Goal: Task Accomplishment & Management: Manage account settings

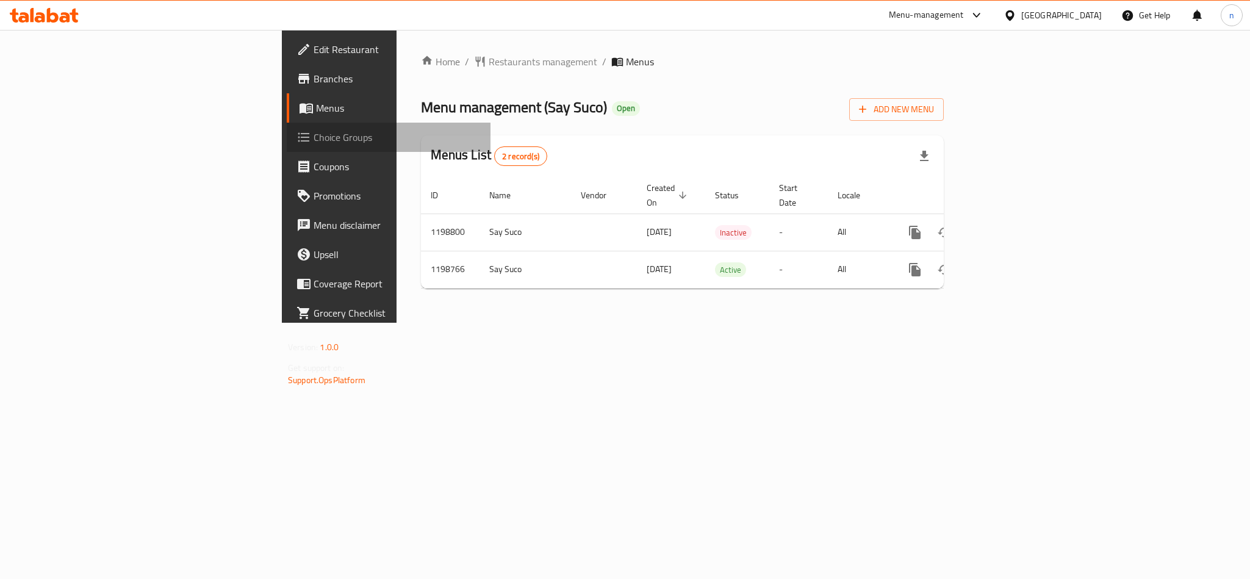
click at [287, 146] on link "Choice Groups" at bounding box center [389, 137] width 204 height 29
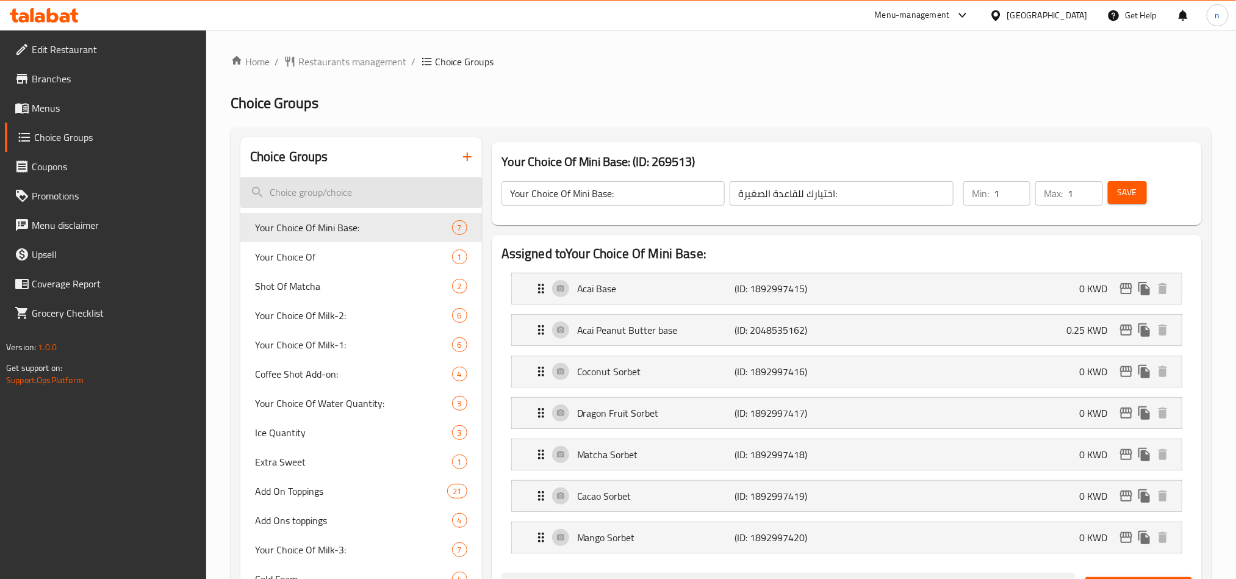
click at [266, 188] on input "search" at bounding box center [361, 192] width 242 height 31
paste input "Add On Toppings"
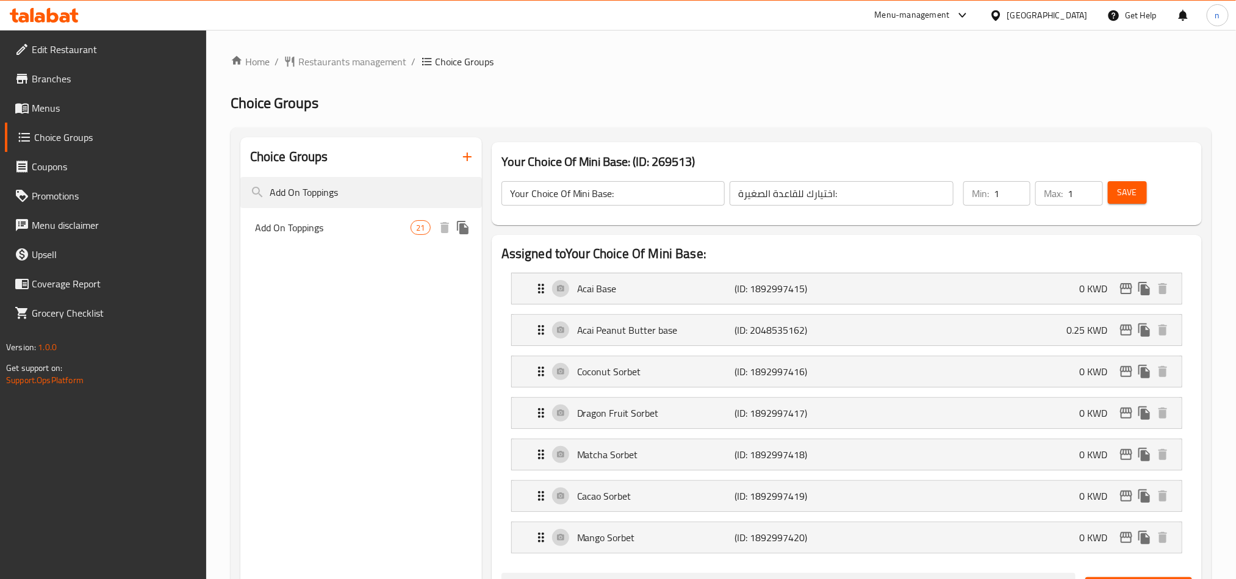
type input "Add On Toppings"
click at [296, 234] on span "Add On Toppings" at bounding box center [333, 227] width 156 height 15
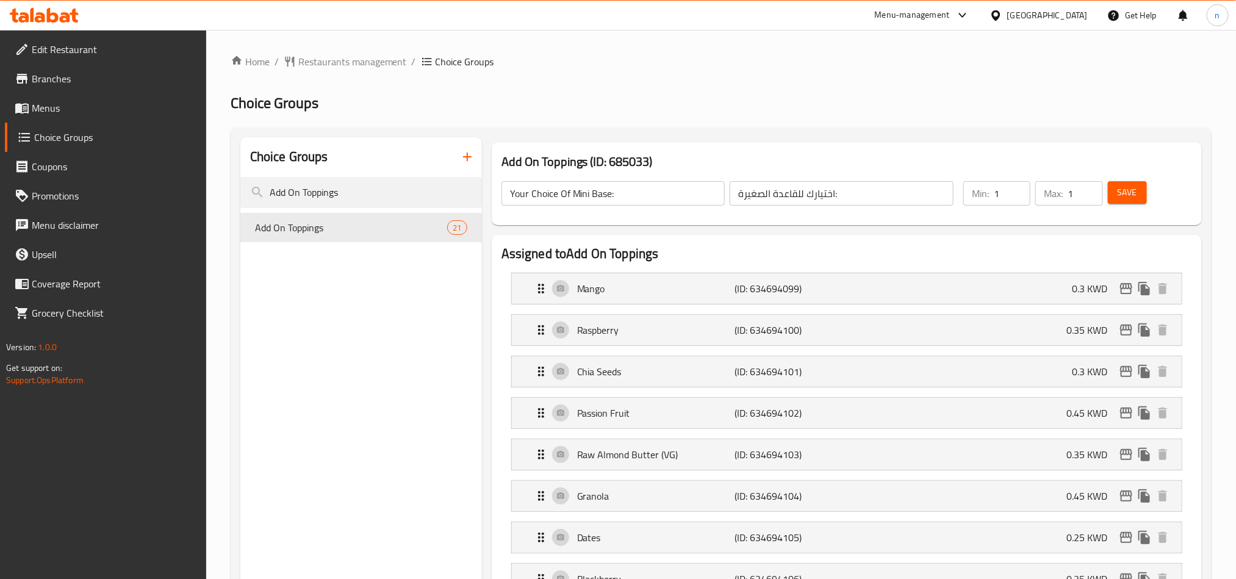
type input "Add On Toppings"
type input "إضافة على الطبقة"
type input "0"
type input "10"
click at [630, 301] on div "Mango (ID: 634694099) 0.3 KWD" at bounding box center [850, 288] width 633 height 30
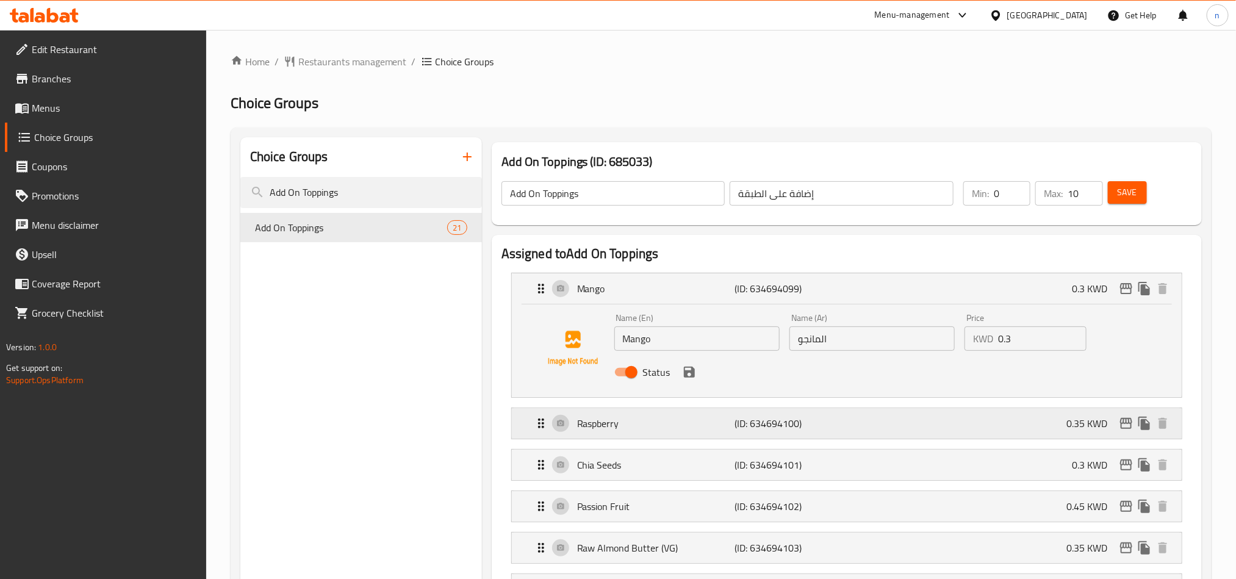
click at [617, 428] on p "Raspberry" at bounding box center [655, 423] width 157 height 15
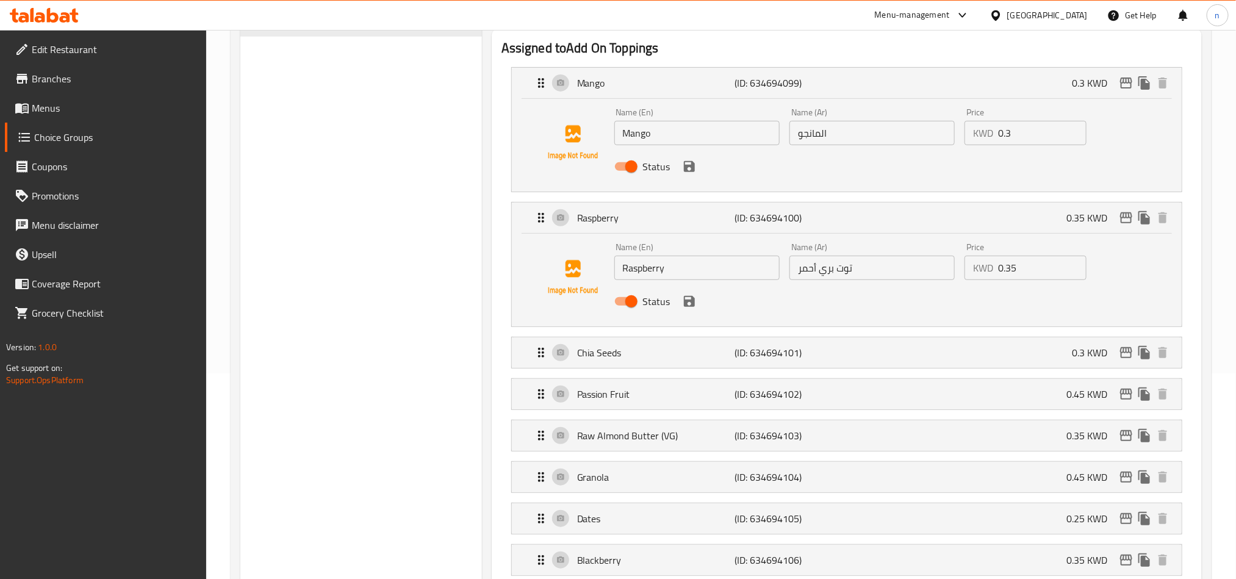
scroll to position [366, 0]
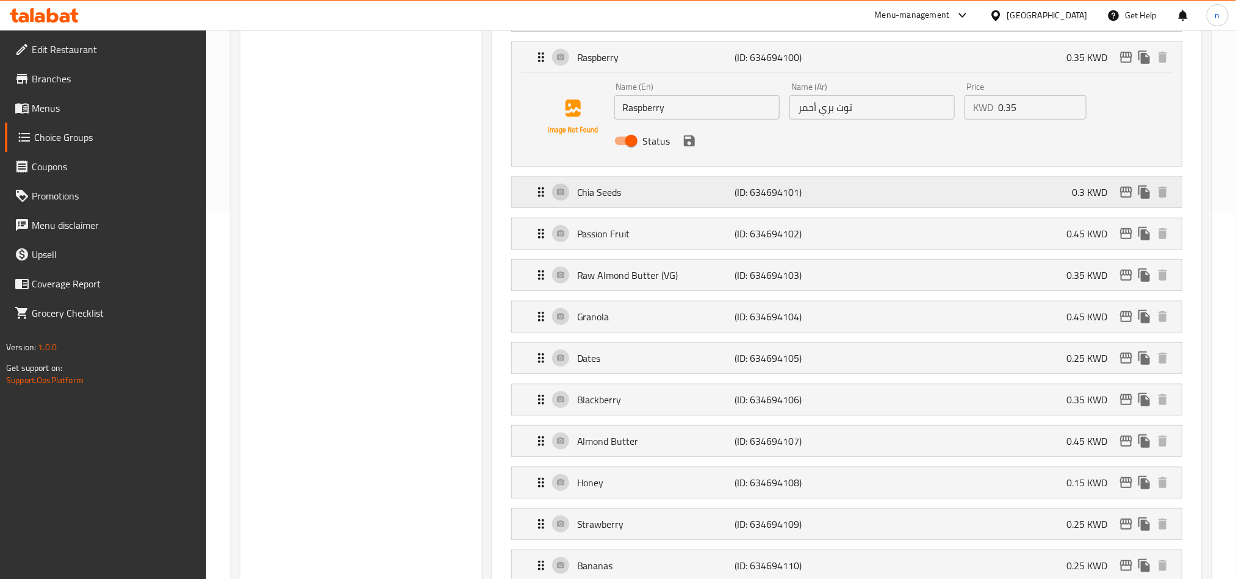
click at [615, 205] on div "Chia Seeds (ID: 634694101) 0.3 KWD" at bounding box center [850, 192] width 633 height 30
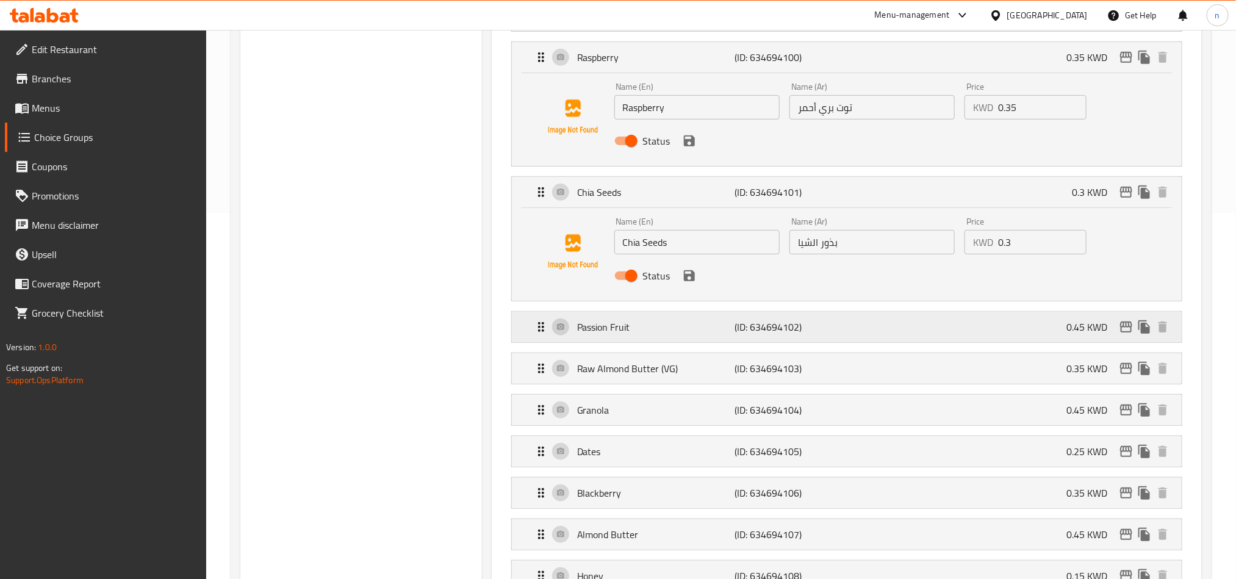
click at [619, 334] on p "Passion Fruit" at bounding box center [655, 327] width 157 height 15
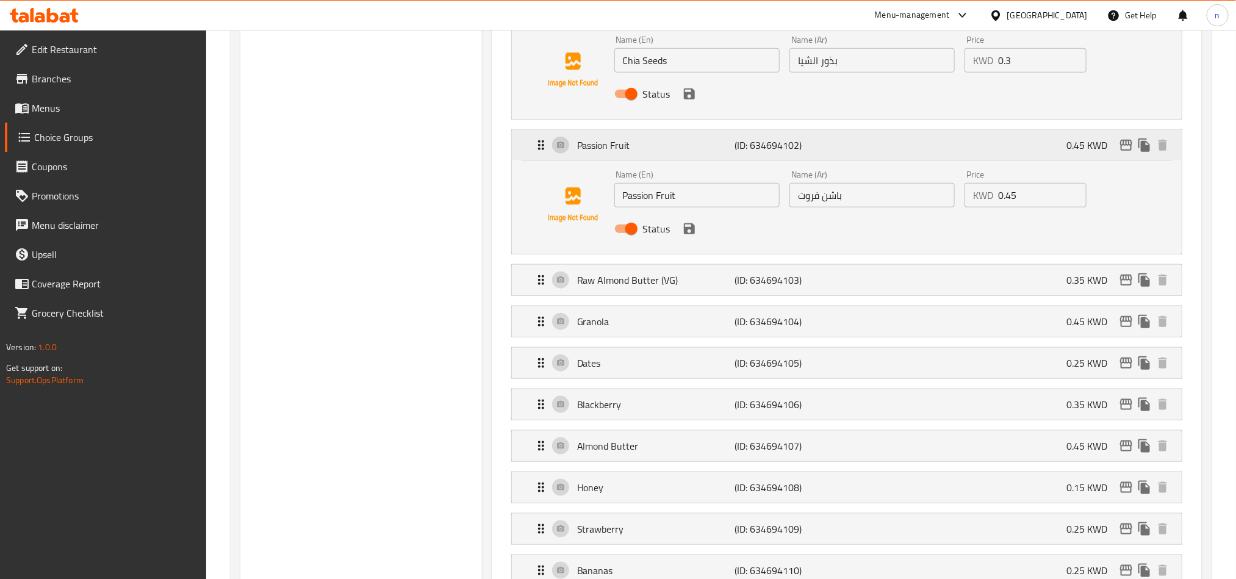
scroll to position [549, 0]
click at [615, 293] on div "Raw Almond Butter (VG) (ID: 634694103) 0.35 KWD" at bounding box center [850, 279] width 633 height 30
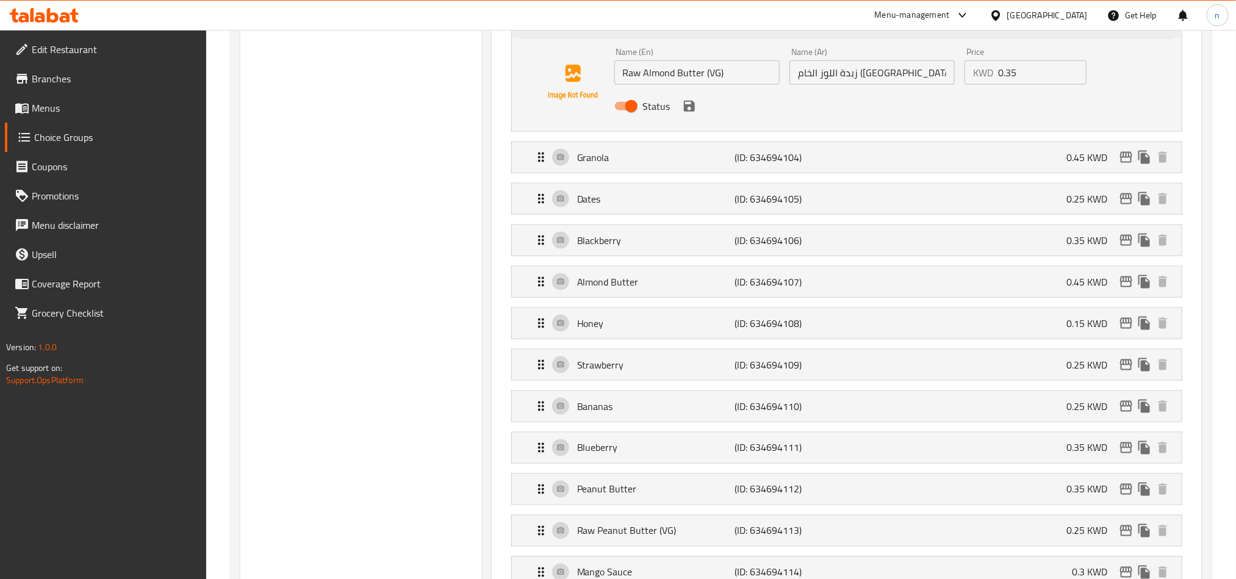
scroll to position [823, 0]
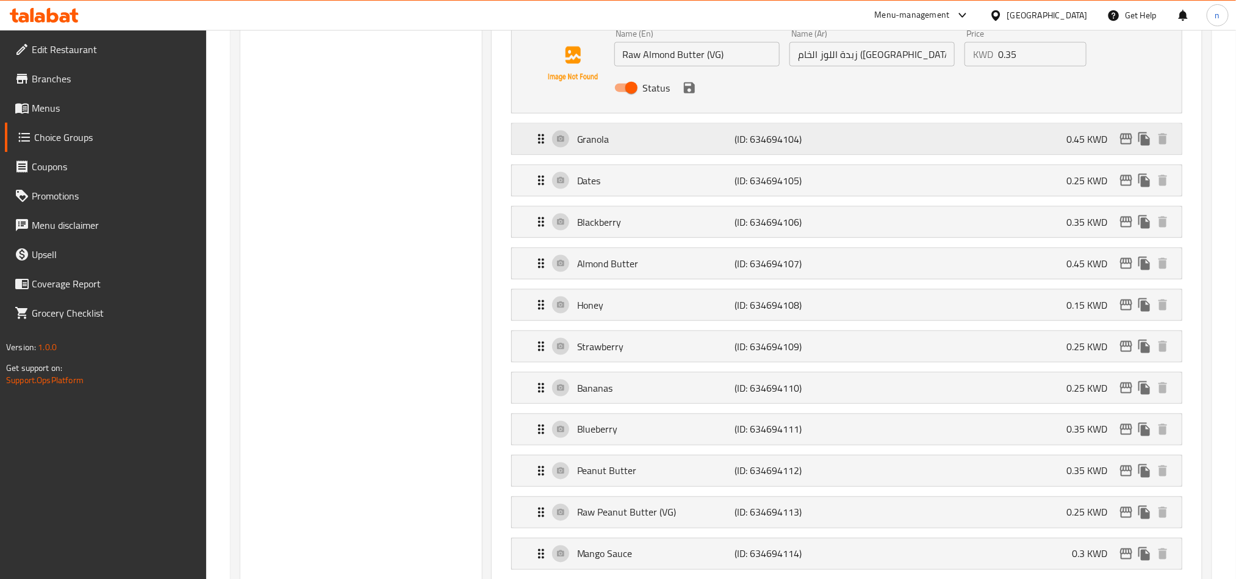
click at [629, 154] on div "Granola (ID: 634694104) 0.45 KWD" at bounding box center [850, 139] width 633 height 30
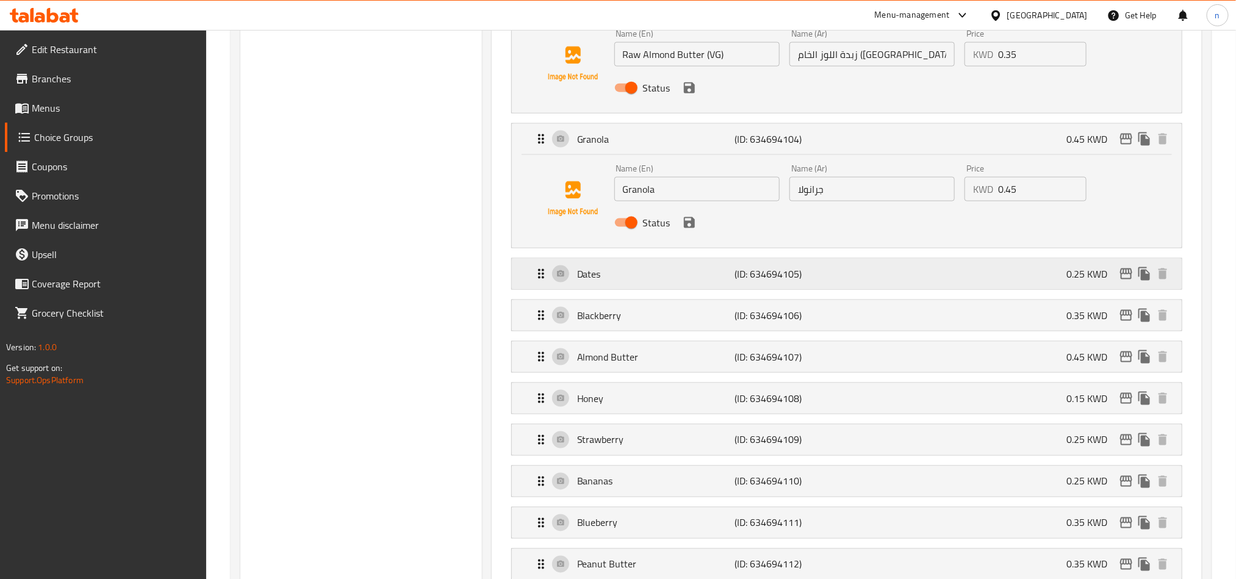
click at [628, 281] on p "Dates" at bounding box center [655, 274] width 157 height 15
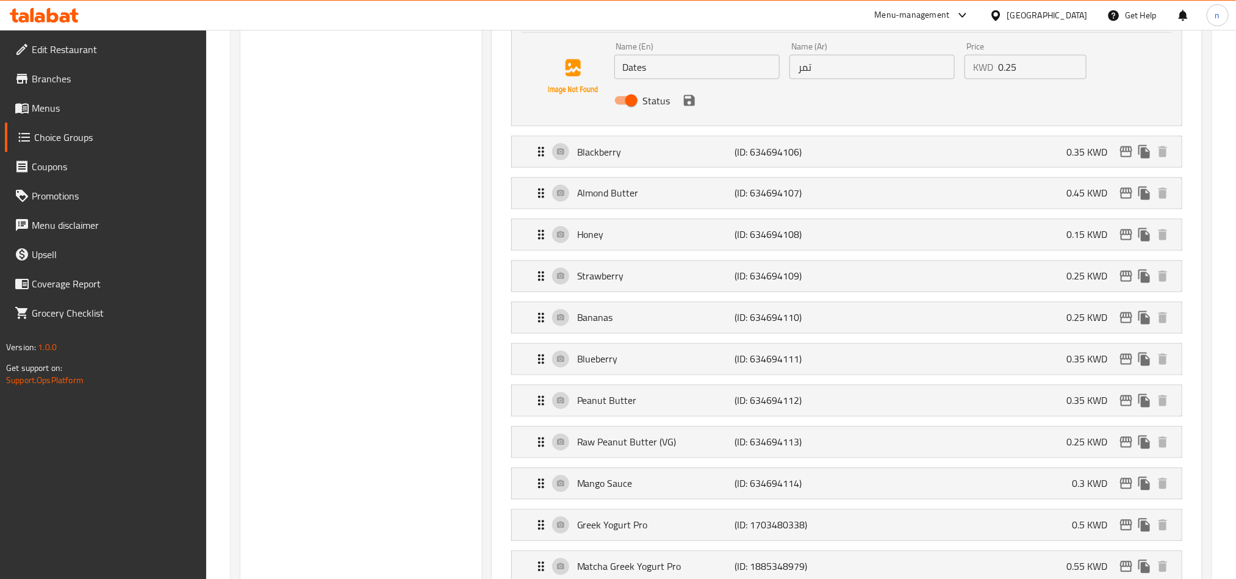
scroll to position [1098, 0]
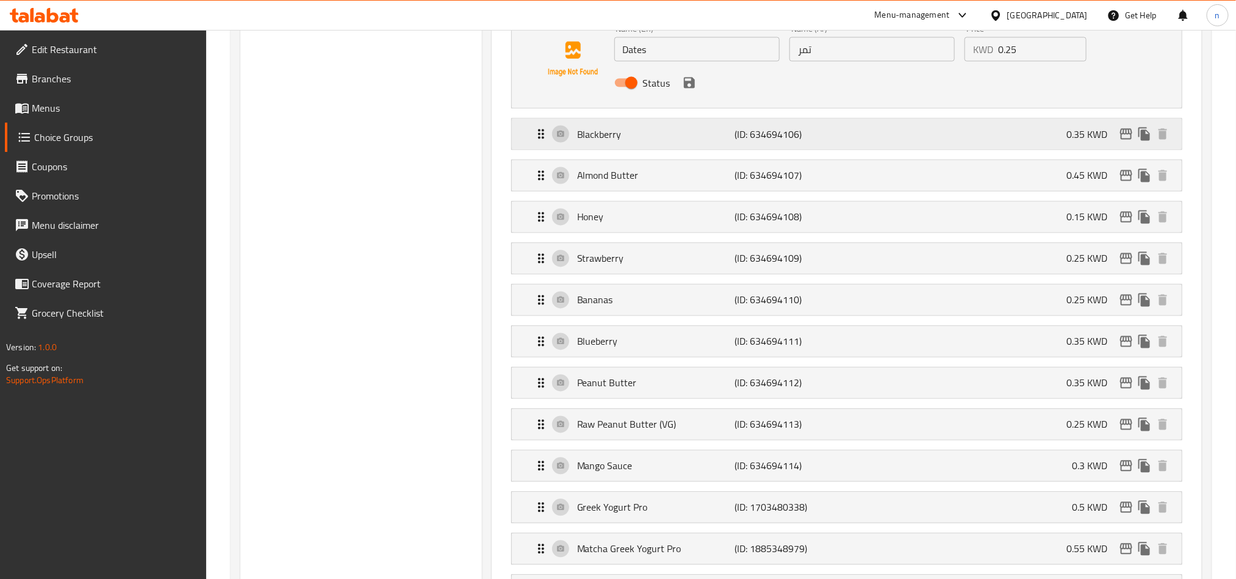
click at [628, 136] on p "Blackberry" at bounding box center [655, 134] width 157 height 15
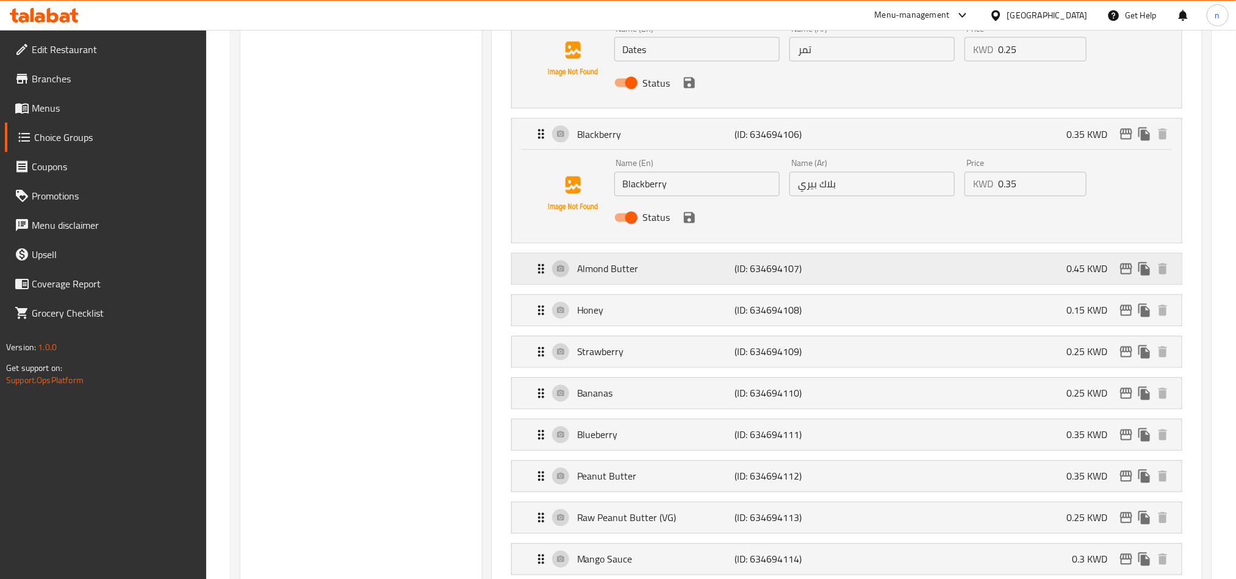
click at [628, 273] on p "Almond Butter" at bounding box center [655, 269] width 157 height 15
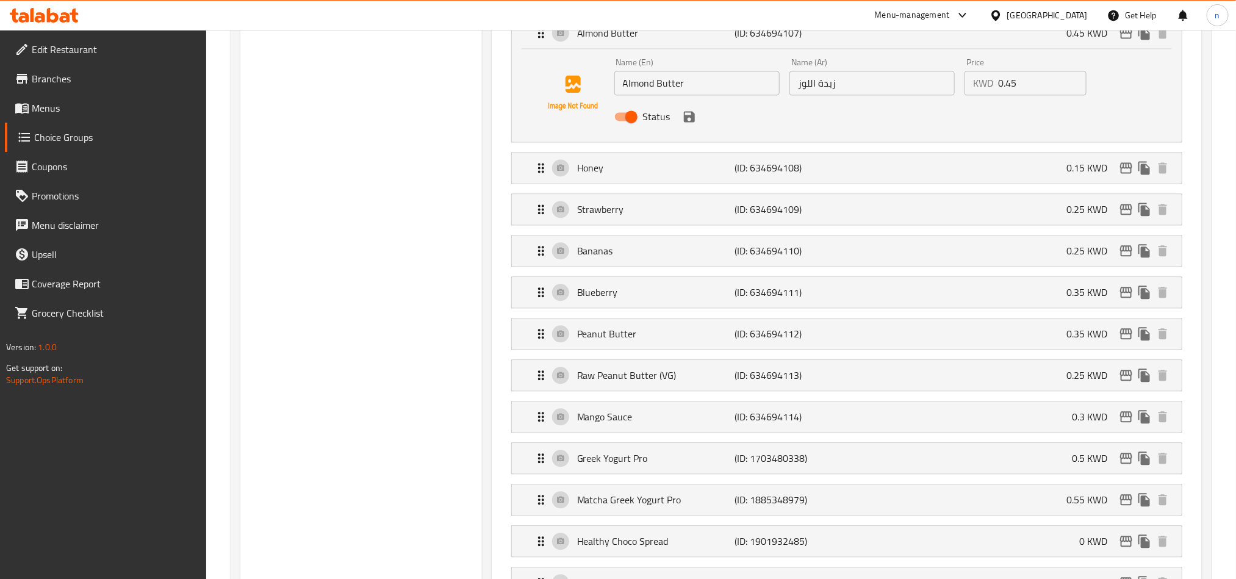
scroll to position [1372, 0]
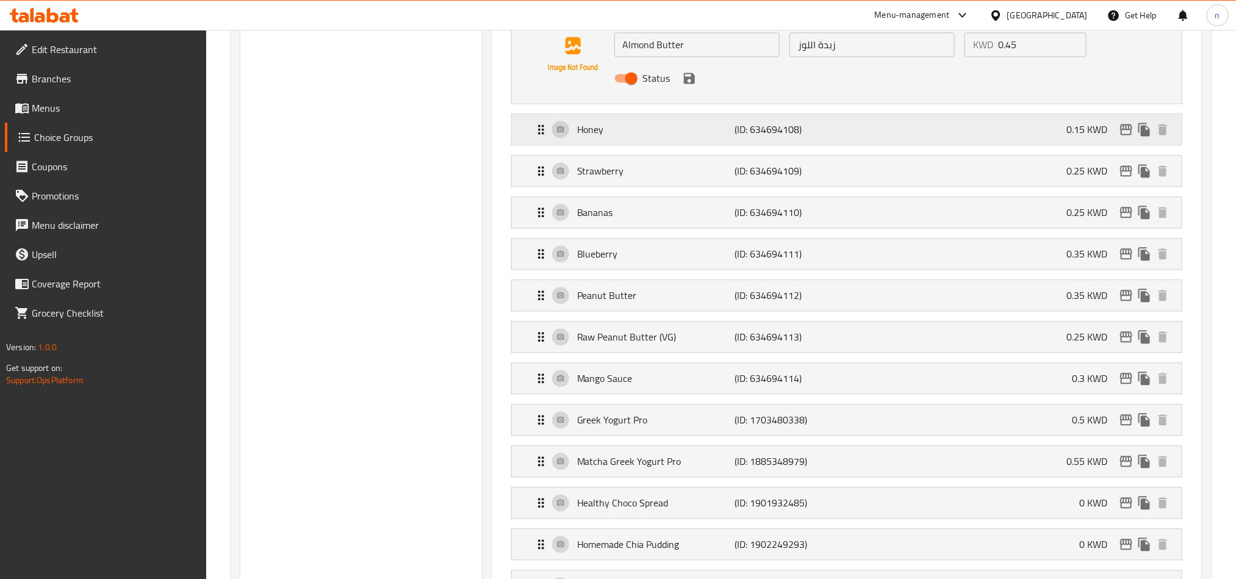
click at [612, 126] on p "Honey" at bounding box center [655, 129] width 157 height 15
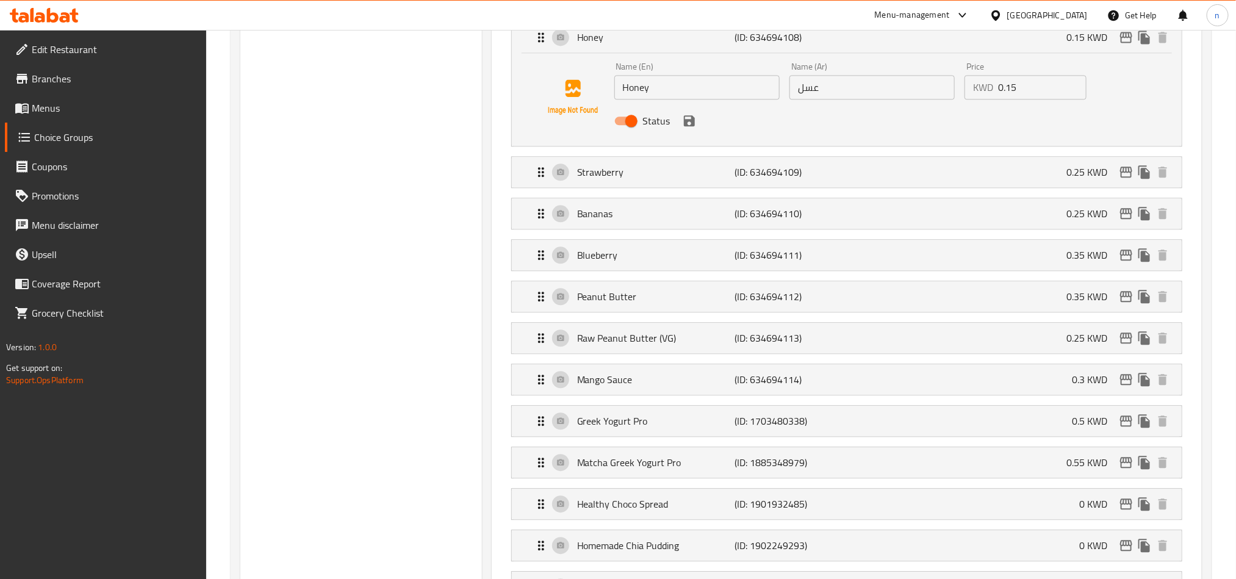
scroll to position [1647, 0]
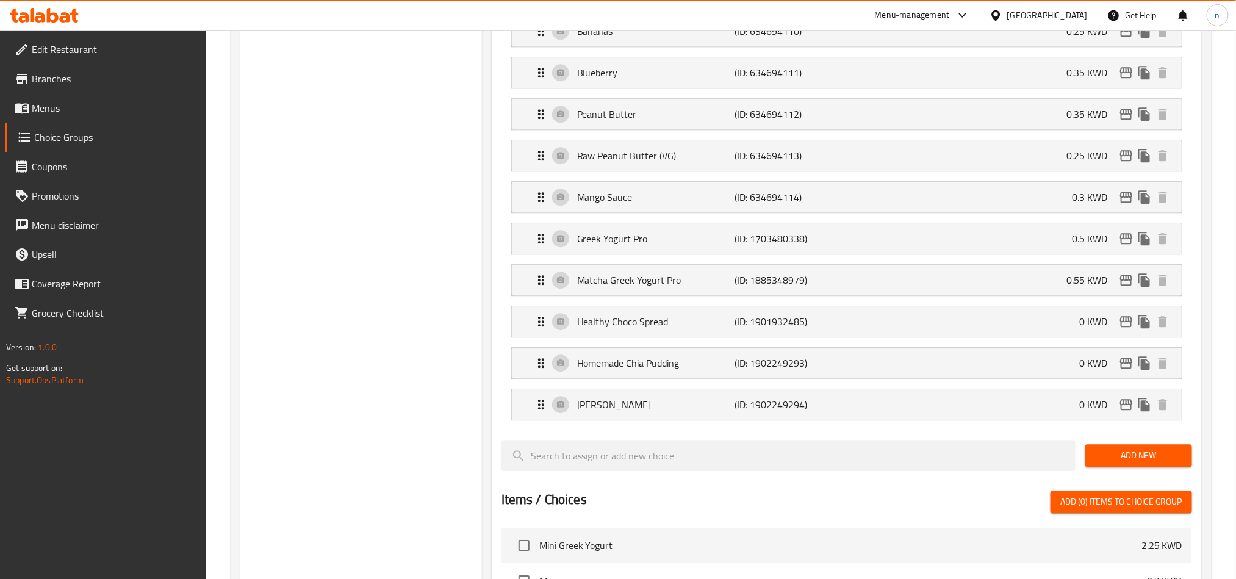
click at [623, 52] on li "Bananas (ID: 634694110) 0.25 KWD Name (En) Bananas Name (En) Name (Ar) موز Name…" at bounding box center [846, 30] width 690 height 41
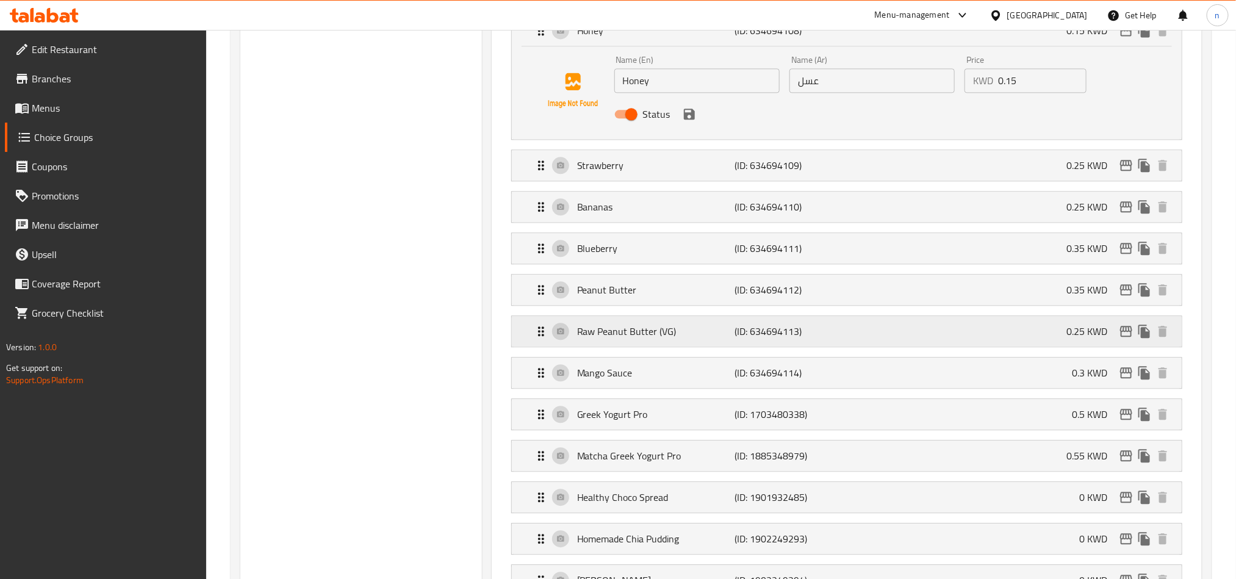
scroll to position [1464, 0]
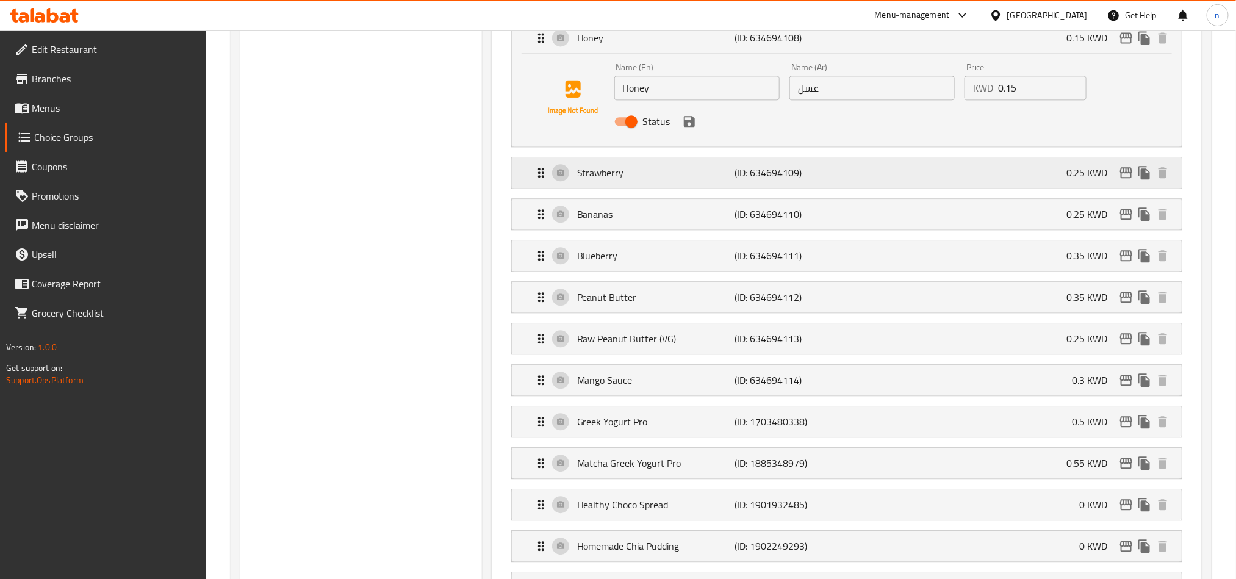
click at [639, 178] on p "Strawberry" at bounding box center [655, 172] width 157 height 15
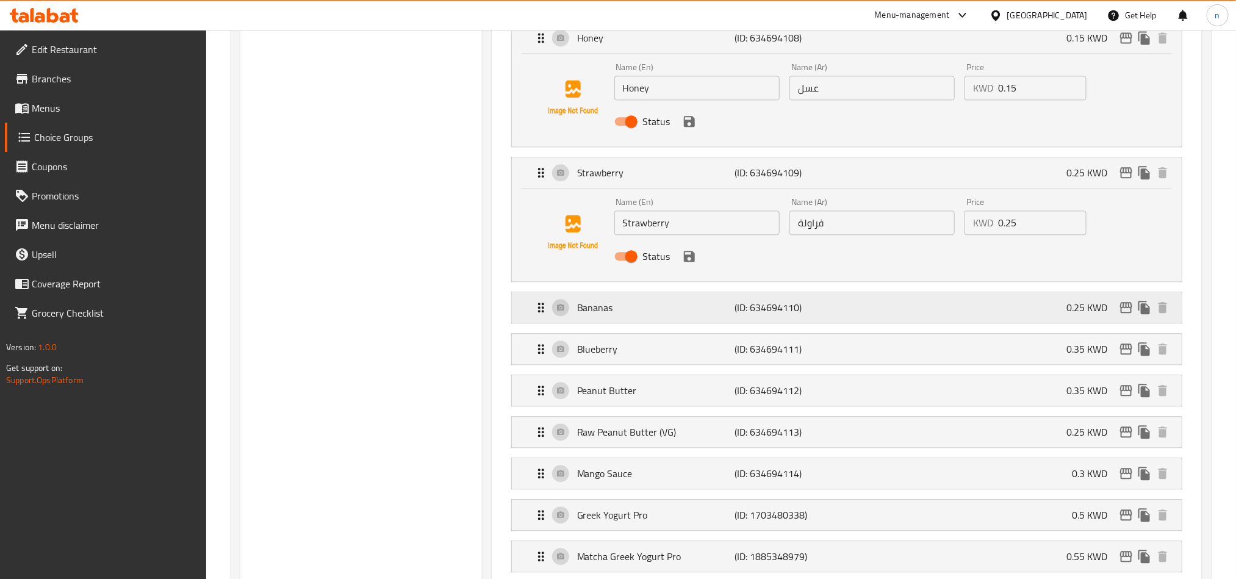
click at [626, 323] on div "Bananas (ID: 634694110) 0.25 KWD" at bounding box center [850, 307] width 633 height 30
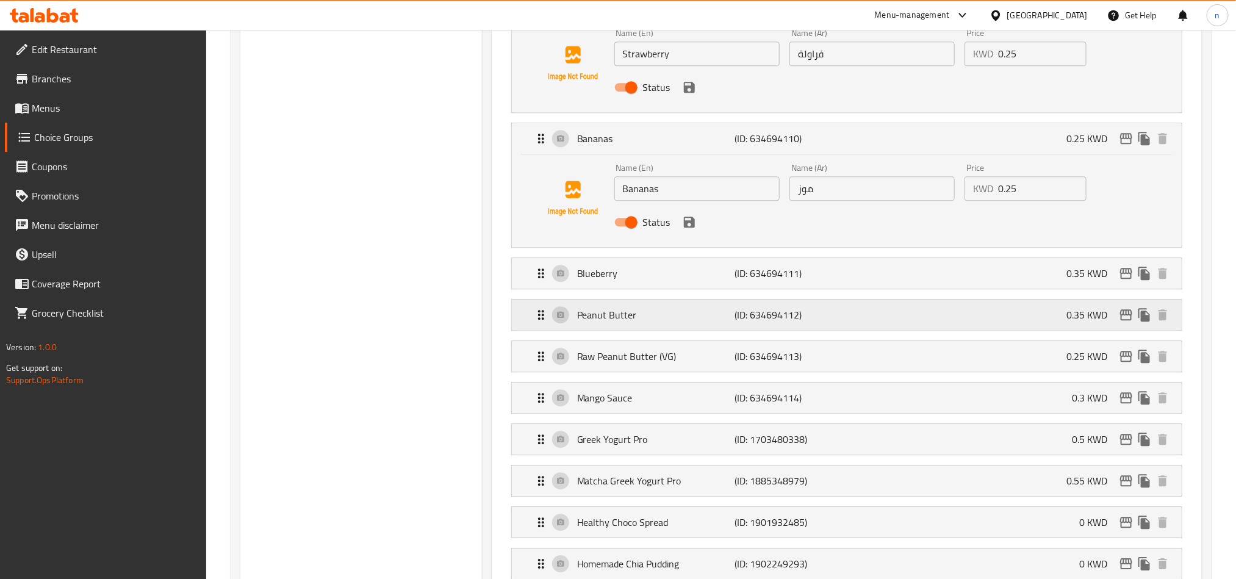
scroll to position [1647, 0]
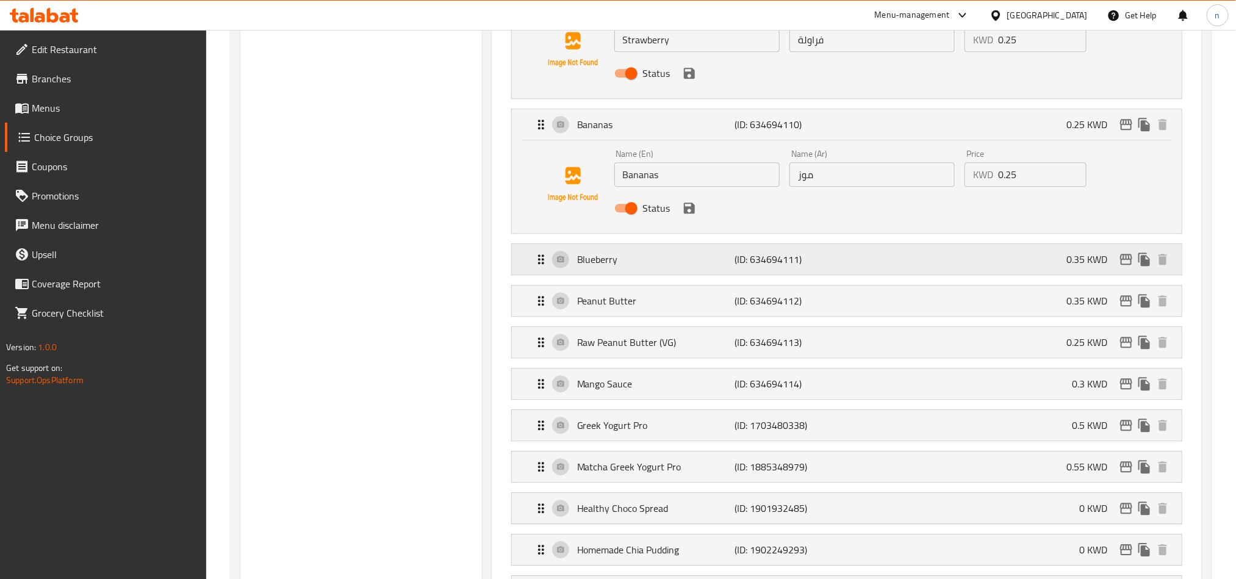
click at [617, 265] on p "Blueberry" at bounding box center [655, 259] width 157 height 15
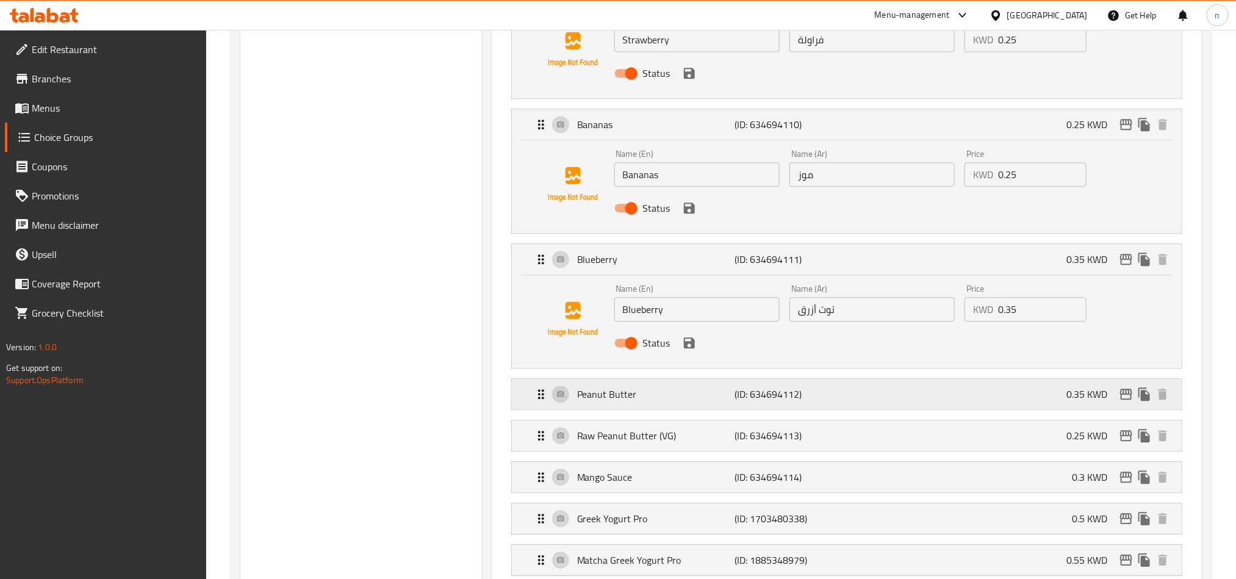
click at [617, 398] on p "Peanut Butter" at bounding box center [655, 394] width 157 height 15
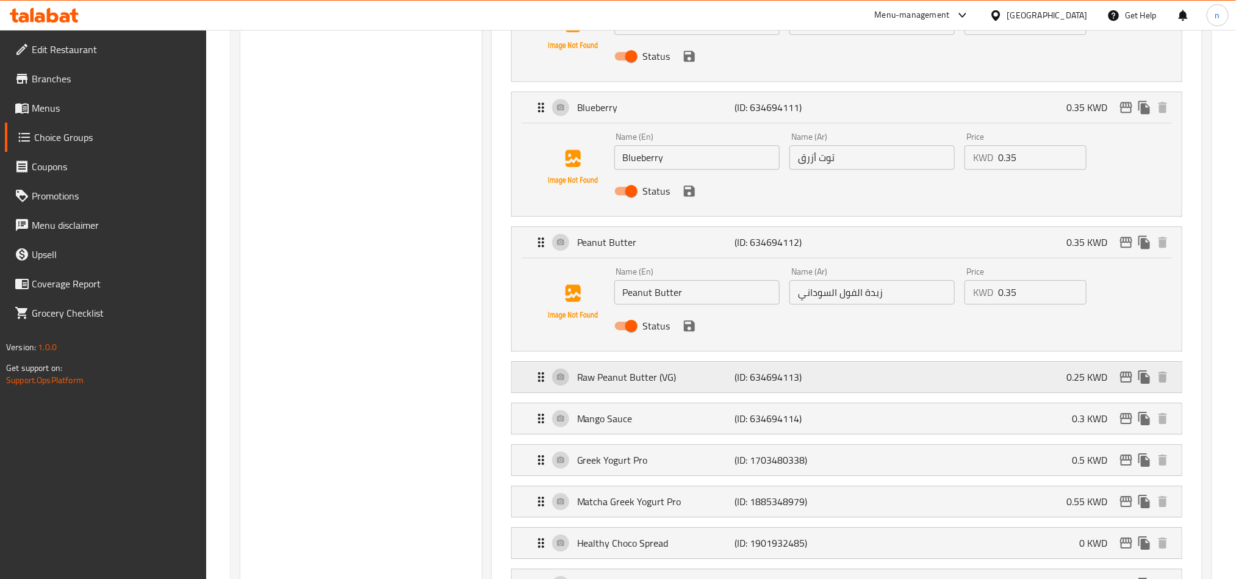
scroll to position [1830, 0]
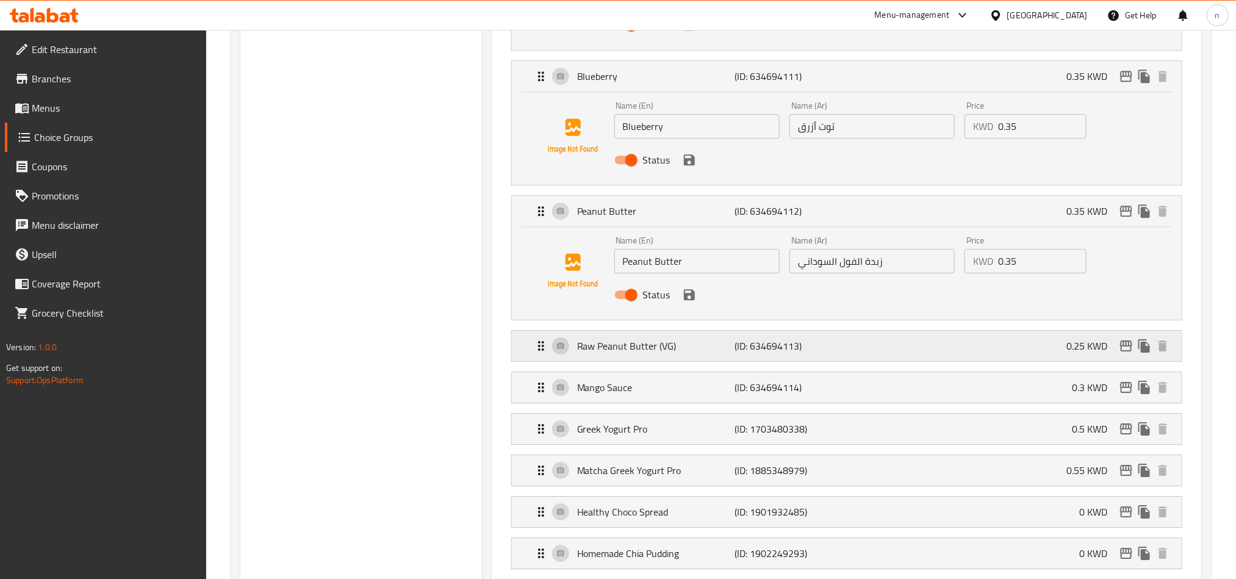
click at [622, 353] on p "Raw Peanut Butter (VG)" at bounding box center [655, 346] width 157 height 15
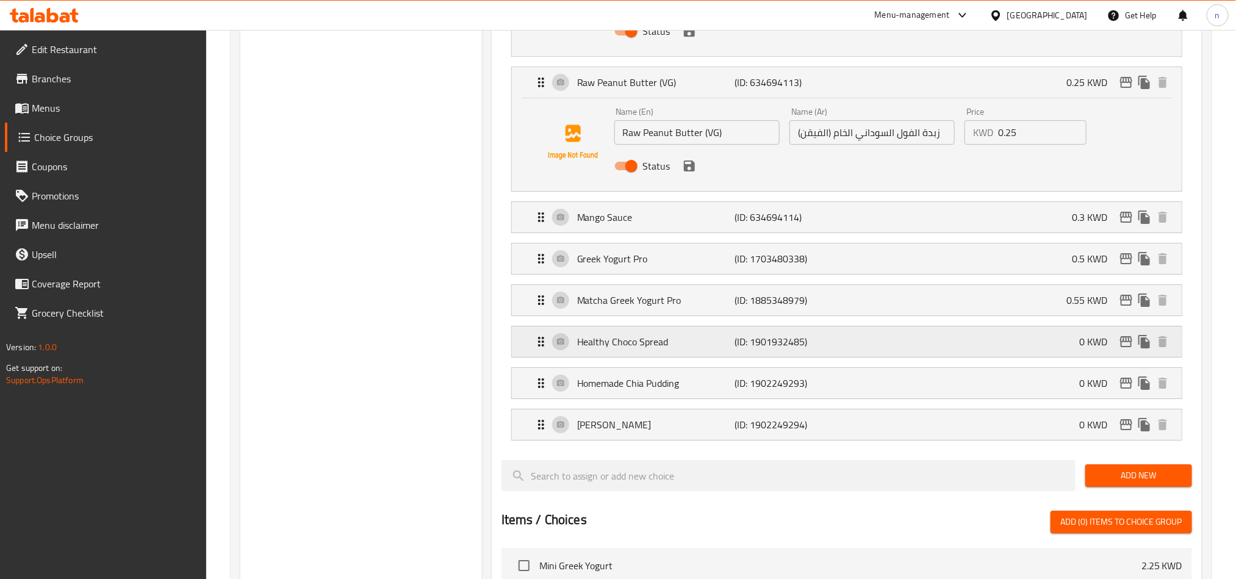
scroll to position [2104, 0]
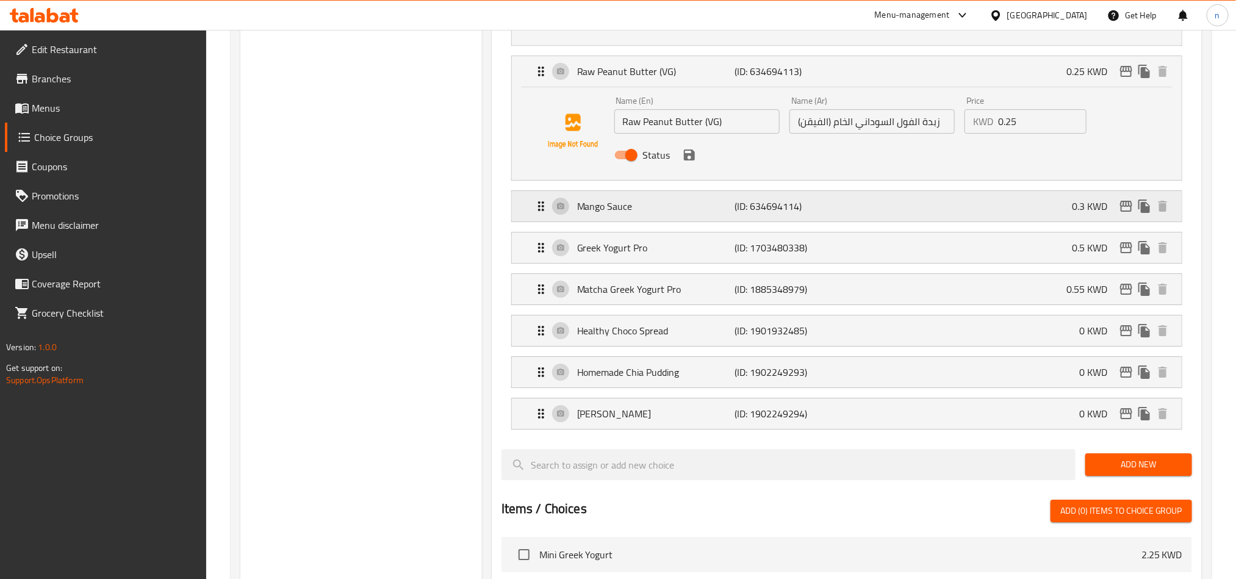
click at [629, 213] on p "Mango Sauce" at bounding box center [655, 206] width 157 height 15
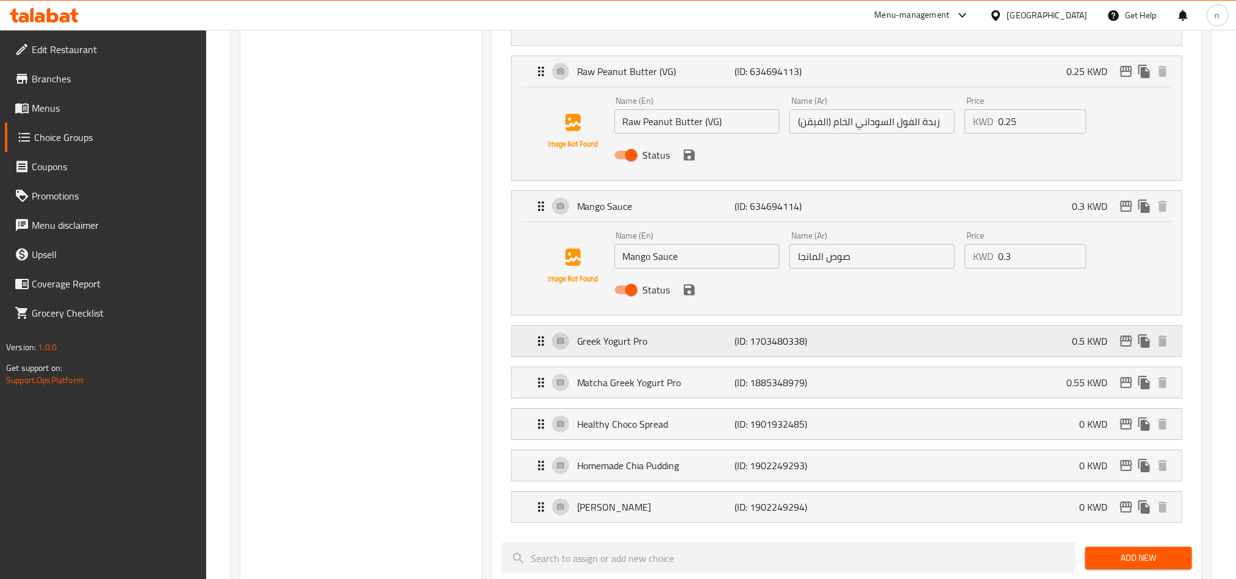
click at [637, 346] on p "Greek Yogurt Pro" at bounding box center [655, 341] width 157 height 15
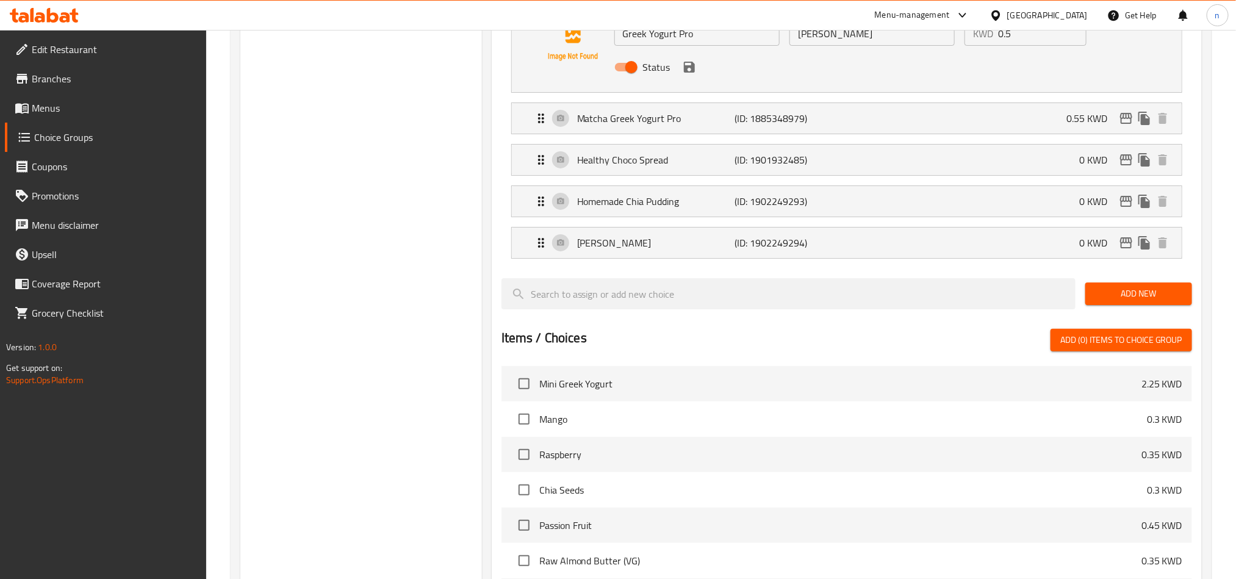
scroll to position [2470, 0]
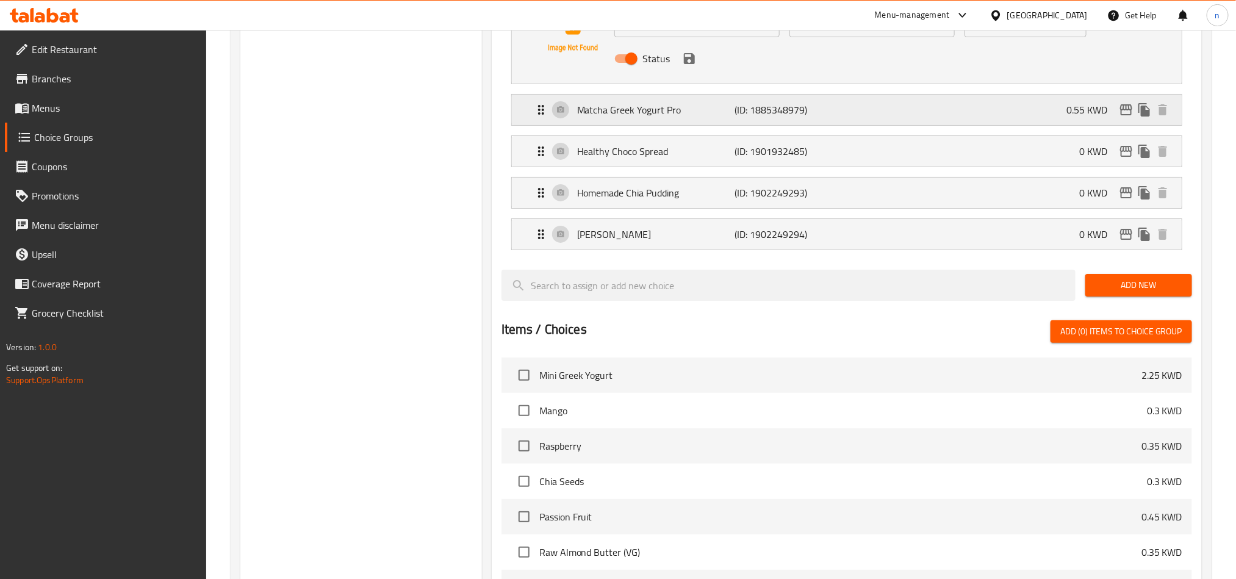
click at [619, 117] on p "Matcha Greek Yogurt Pro" at bounding box center [655, 109] width 157 height 15
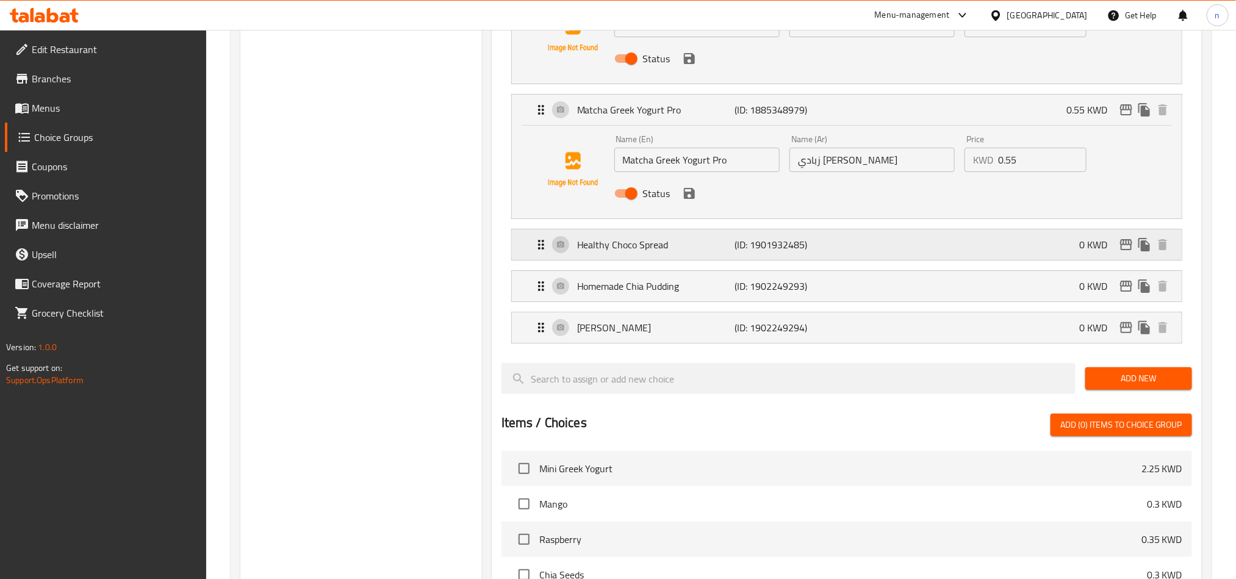
click at [604, 252] on p "Healthy Choco Spread" at bounding box center [655, 244] width 157 height 15
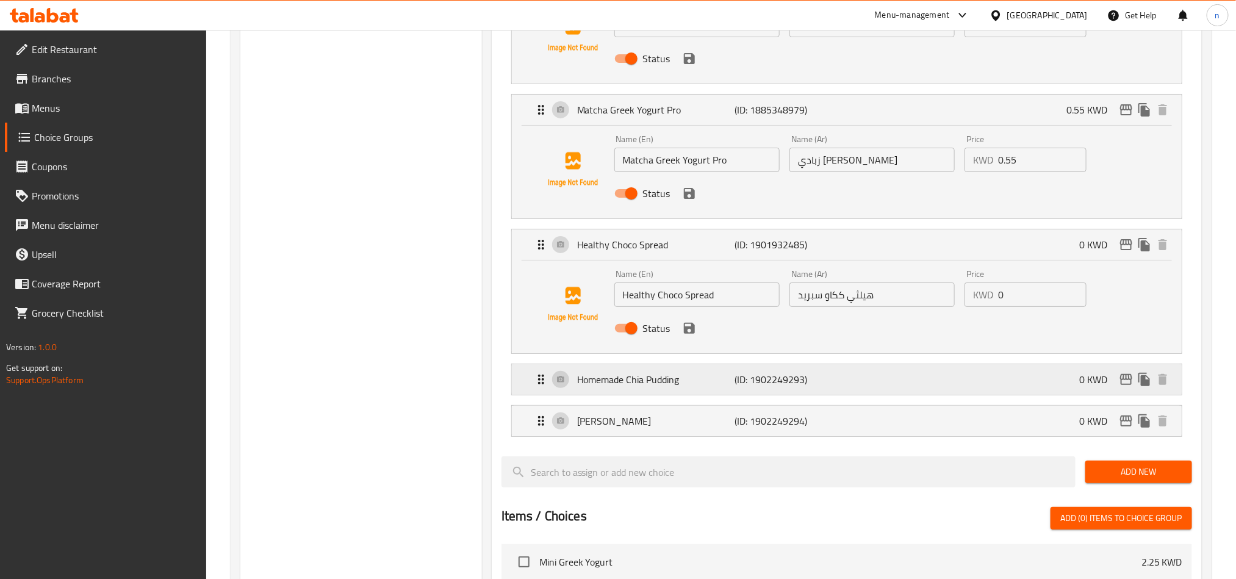
click at [604, 387] on p "Homemade Chia Pudding" at bounding box center [655, 379] width 157 height 15
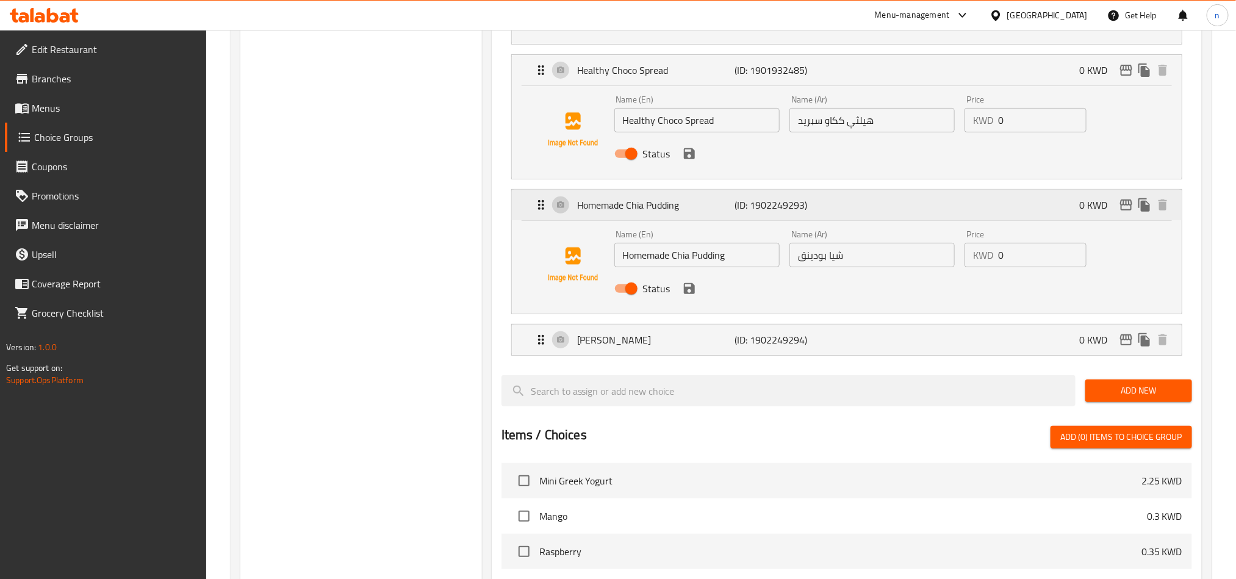
scroll to position [2745, 0]
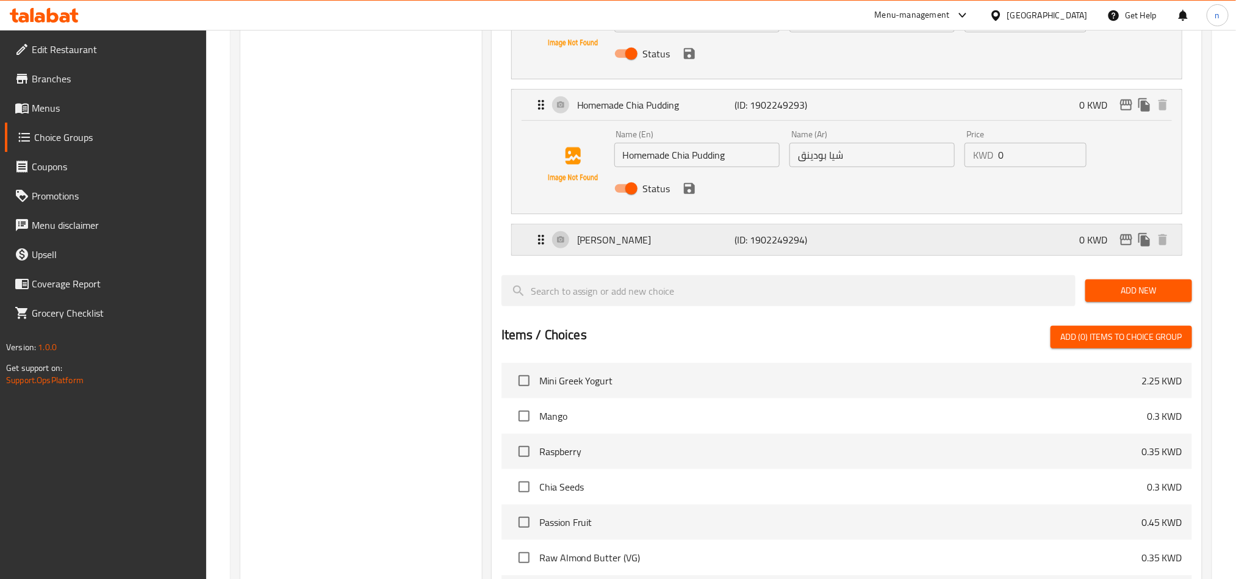
click at [619, 247] on p "[PERSON_NAME]" at bounding box center [655, 239] width 157 height 15
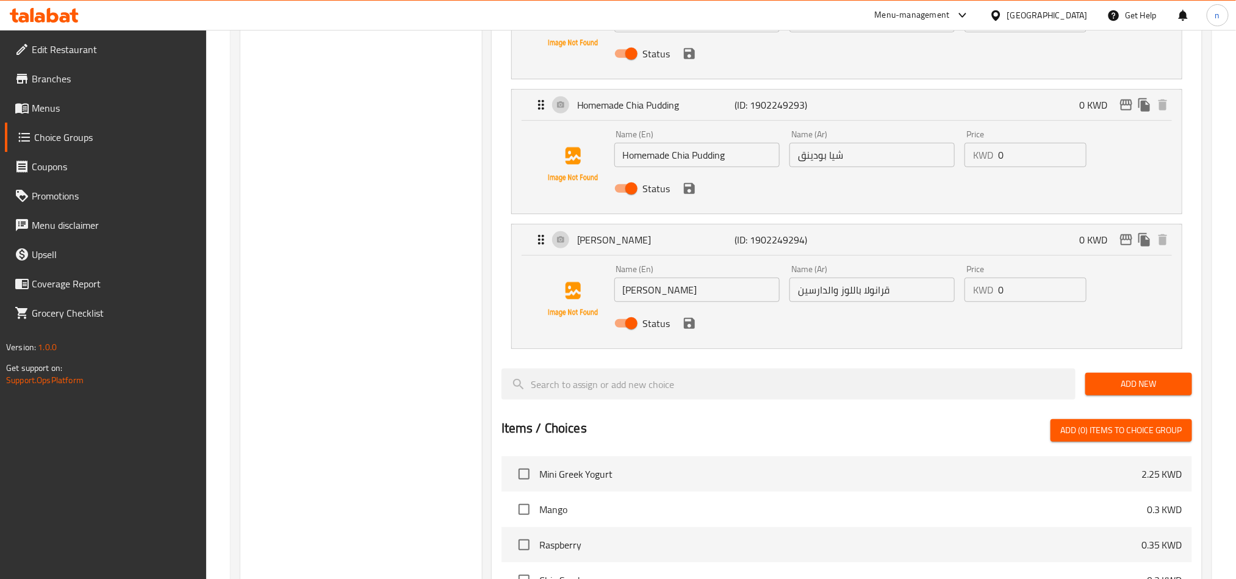
click at [31, 8] on icon at bounding box center [44, 15] width 69 height 15
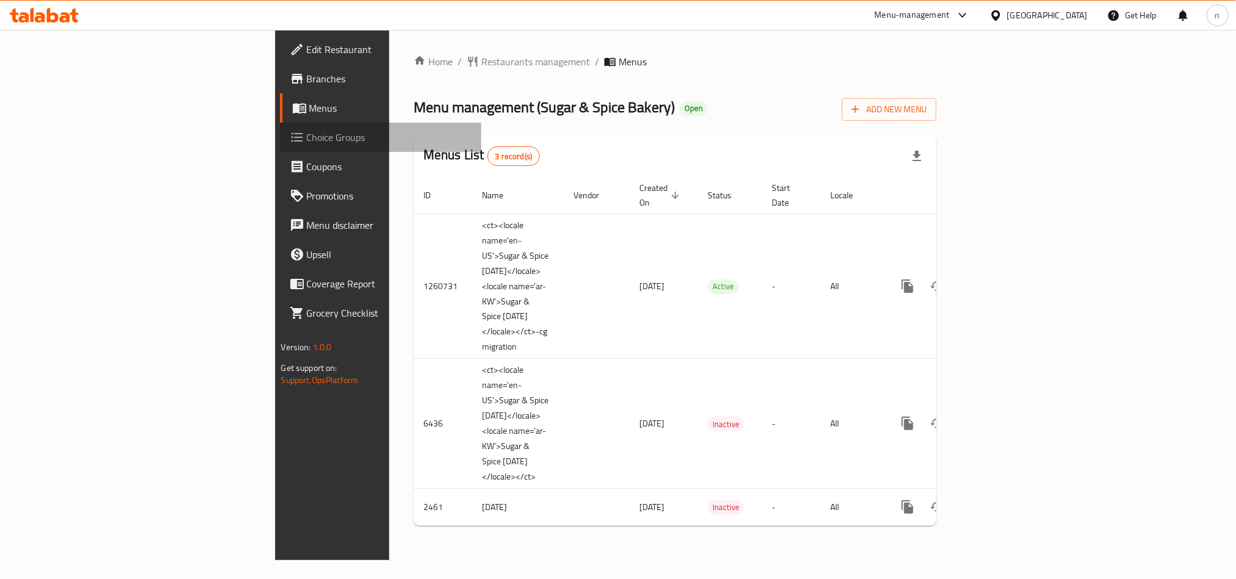
click at [307, 139] on span "Choice Groups" at bounding box center [389, 137] width 165 height 15
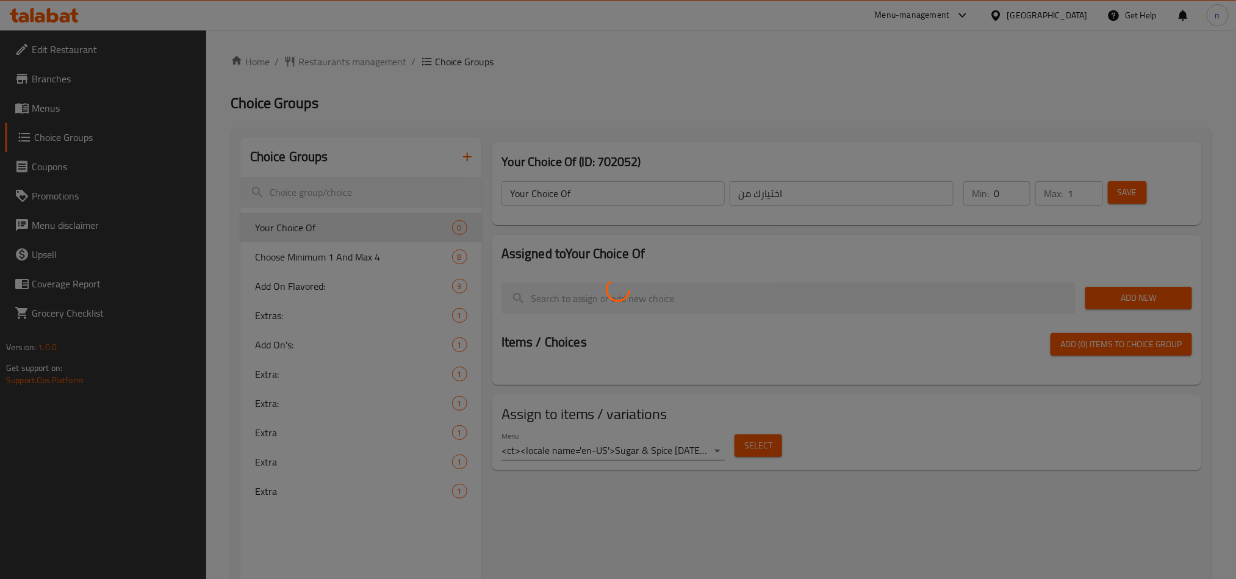
click at [337, 195] on div at bounding box center [618, 289] width 1236 height 579
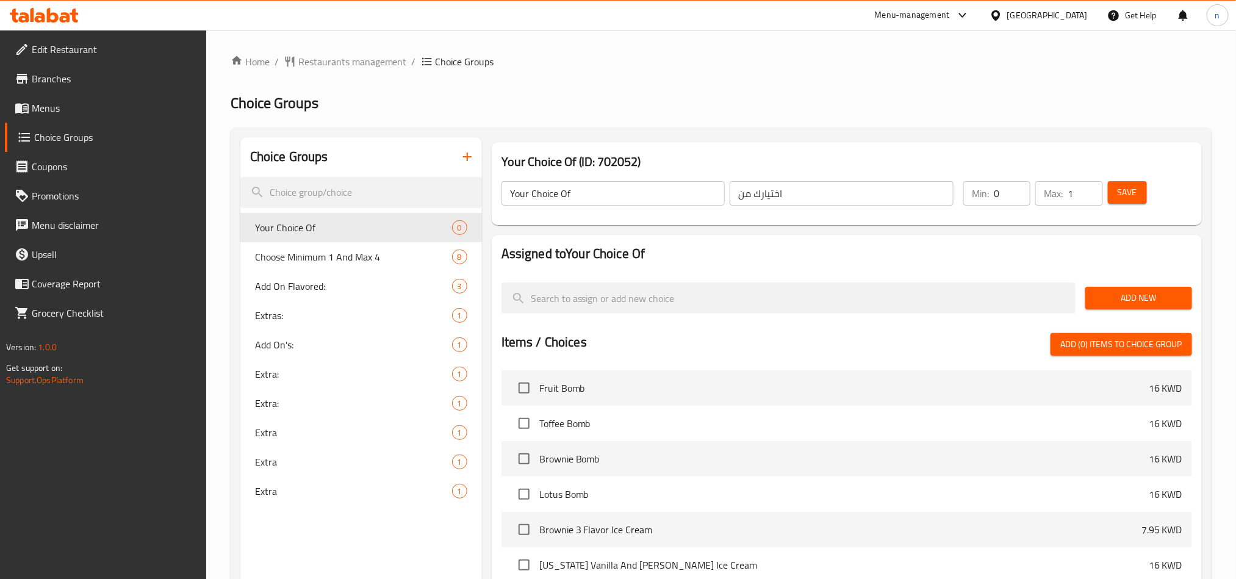
click at [337, 188] on div at bounding box center [618, 289] width 1236 height 579
click at [321, 194] on input "search" at bounding box center [361, 192] width 242 height 31
paste input "Extras"
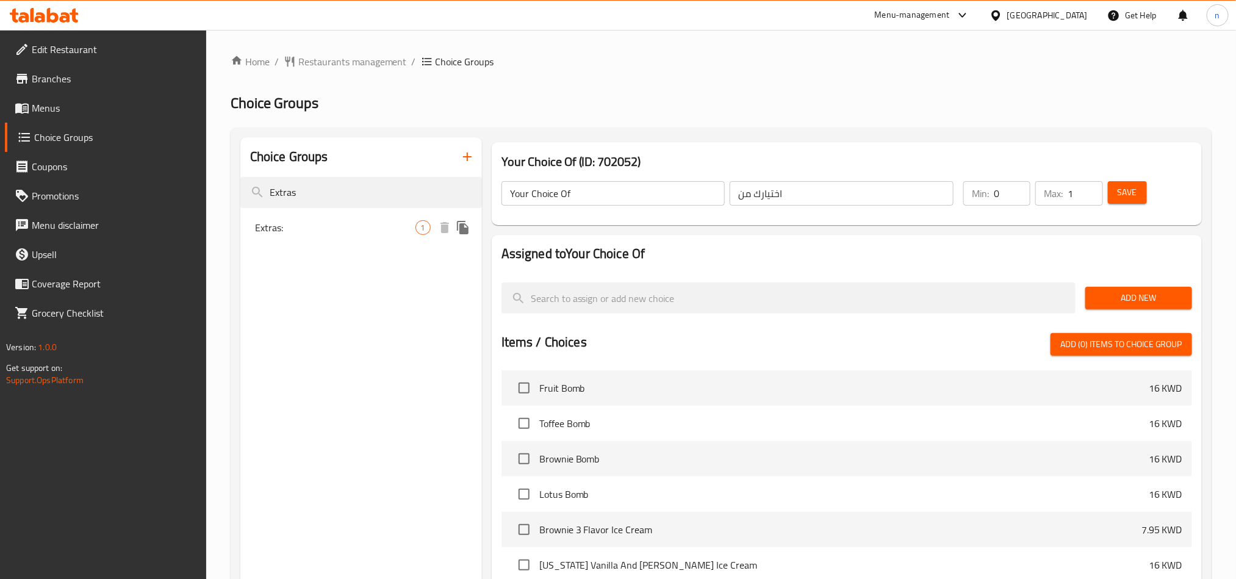
type input "Extras"
click at [335, 245] on nav "Extras: 1" at bounding box center [361, 227] width 242 height 39
click at [343, 231] on span "Extras:" at bounding box center [335, 227] width 160 height 15
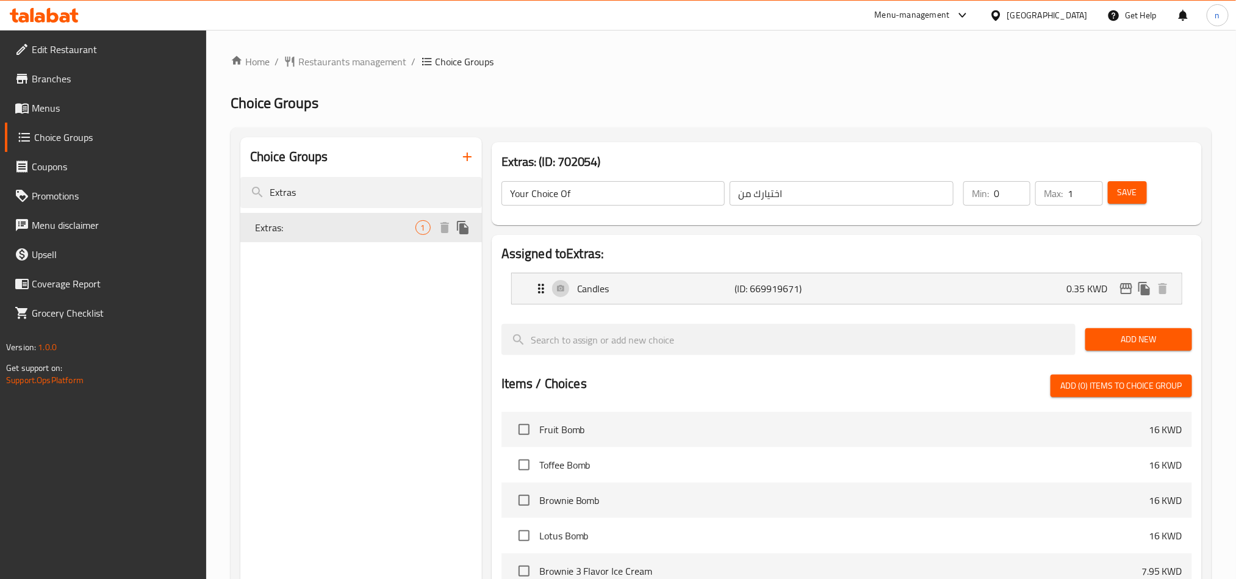
type input "Extras:"
type input "اضافات:"
click at [871, 304] on div "Candles (ID: 669919671) 0.35 KWD" at bounding box center [850, 288] width 633 height 30
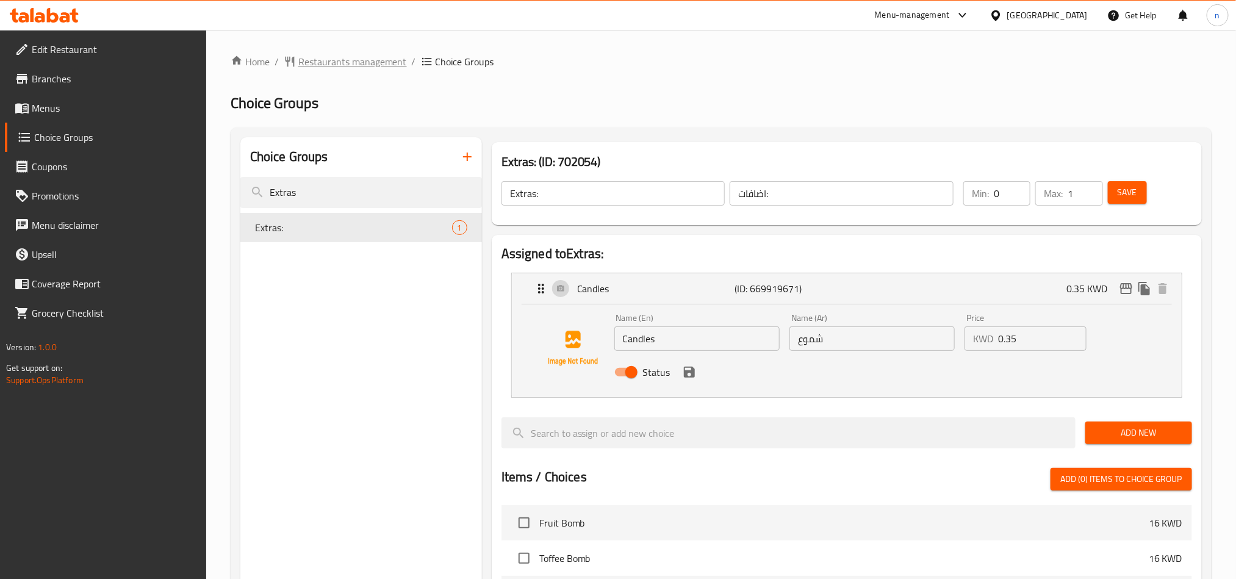
click at [339, 59] on span "Restaurants management" at bounding box center [352, 61] width 109 height 15
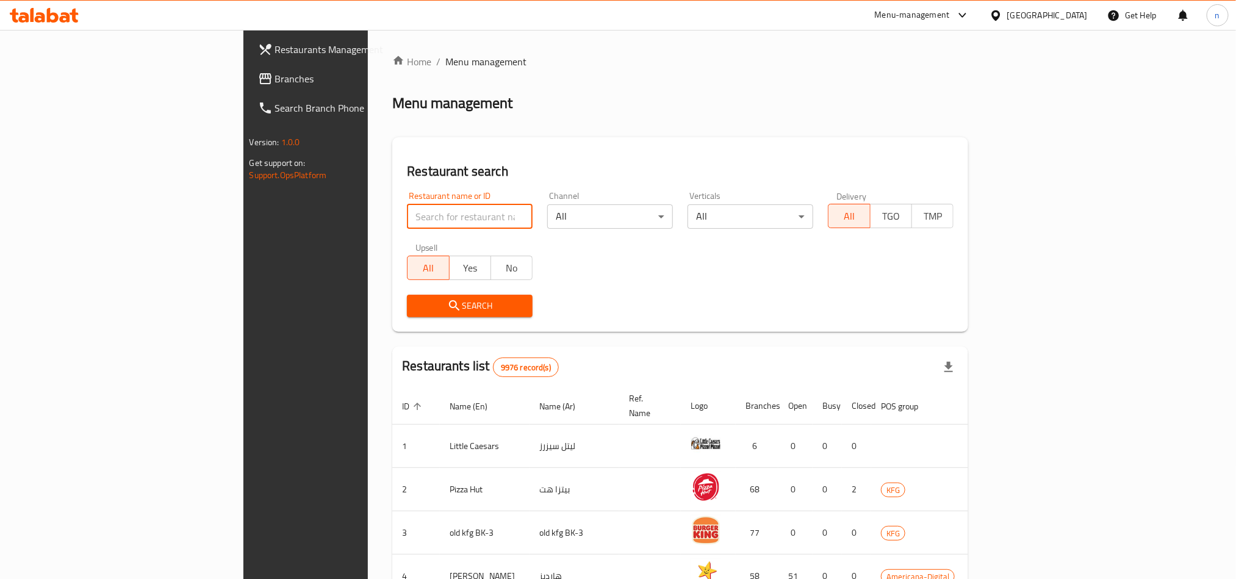
click at [407, 214] on input "search" at bounding box center [470, 216] width 126 height 24
click button "Search" at bounding box center [470, 306] width 126 height 23
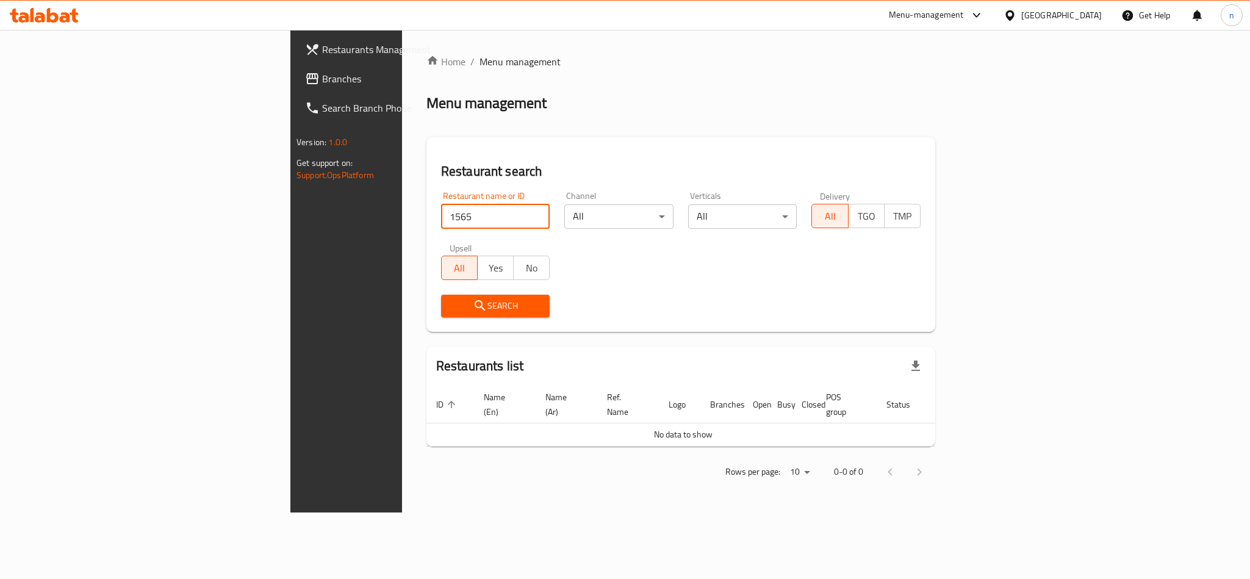
click at [441, 215] on input "1565" at bounding box center [495, 216] width 109 height 24
type input "1656"
click button "Search" at bounding box center [495, 306] width 109 height 23
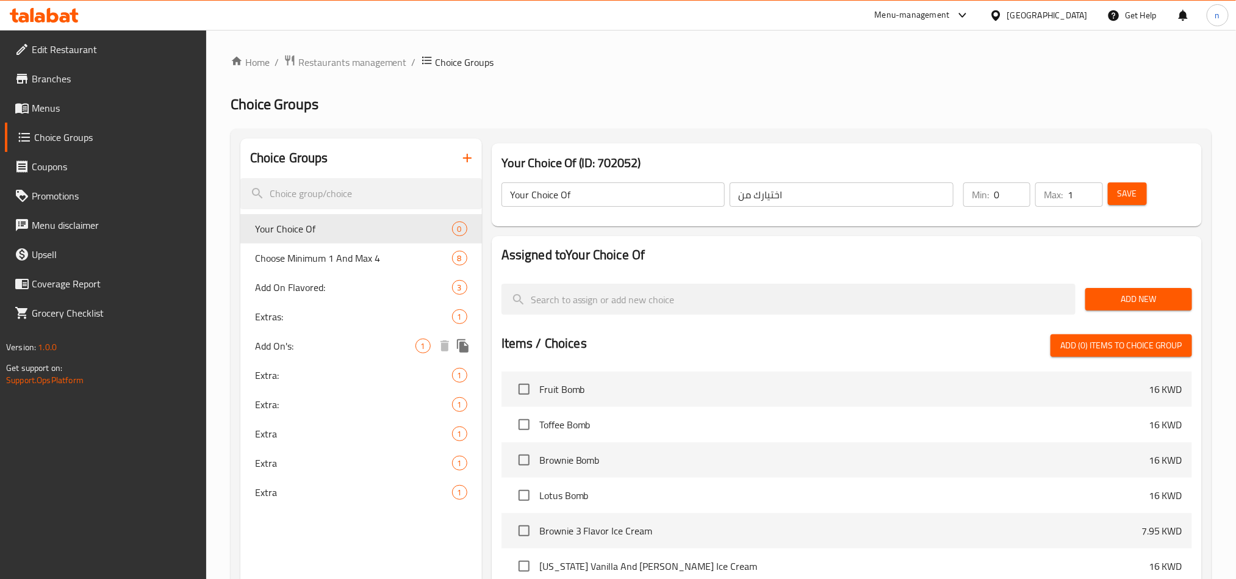
click at [342, 350] on span "Add On's:" at bounding box center [335, 346] width 160 height 15
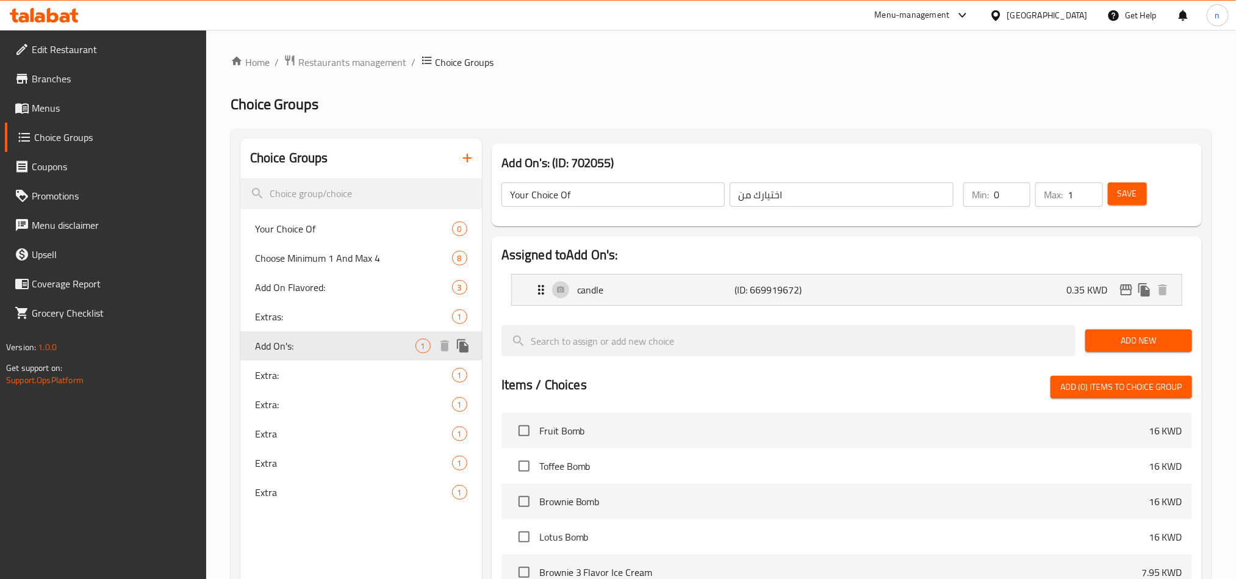
type input "Add On's:"
type input "الإضافات:"
click at [612, 296] on p "candle" at bounding box center [655, 289] width 157 height 15
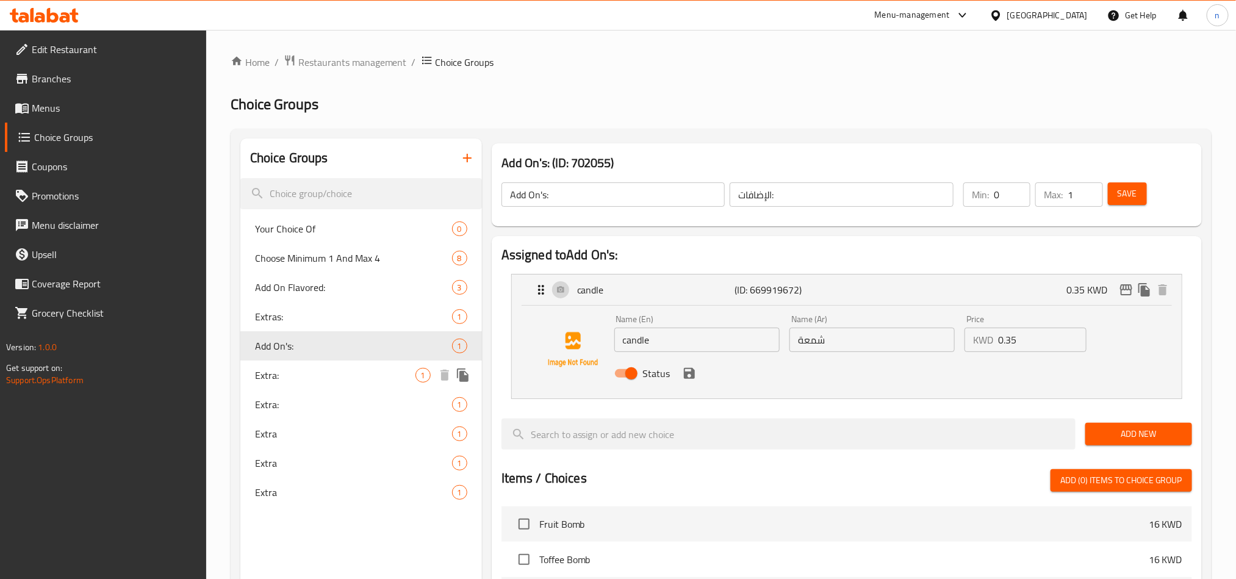
drag, startPoint x: 295, startPoint y: 370, endPoint x: 295, endPoint y: 393, distance: 23.2
click at [295, 370] on span "Extra:" at bounding box center [335, 375] width 160 height 15
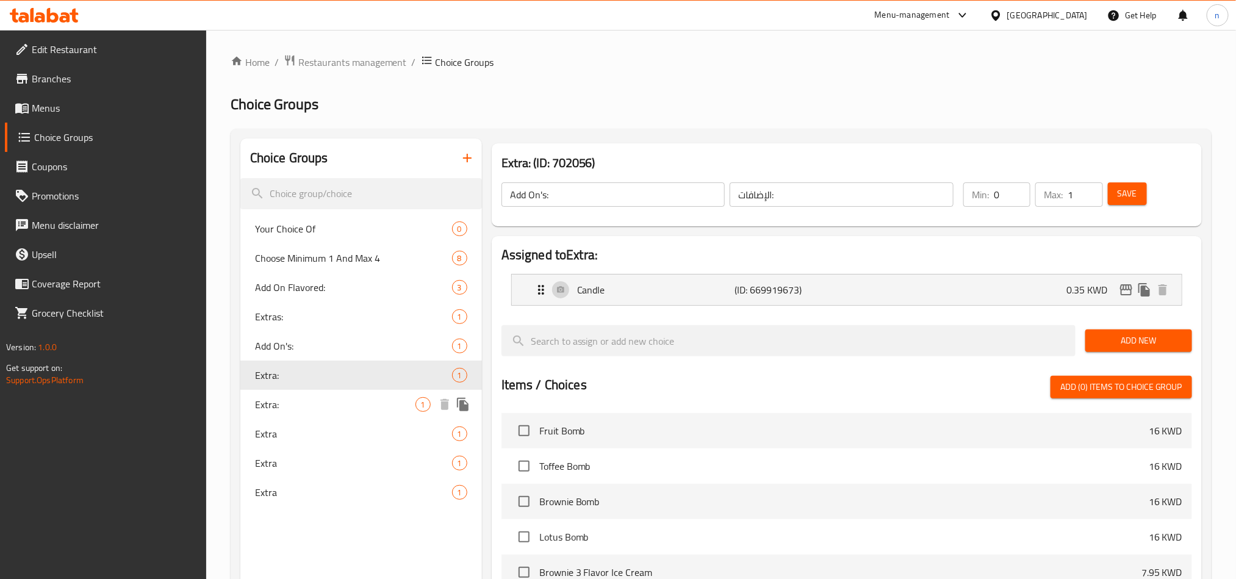
type input "Extra:"
click at [686, 300] on div "Candle (ID: 669919673) 0.35 KWD" at bounding box center [850, 289] width 633 height 30
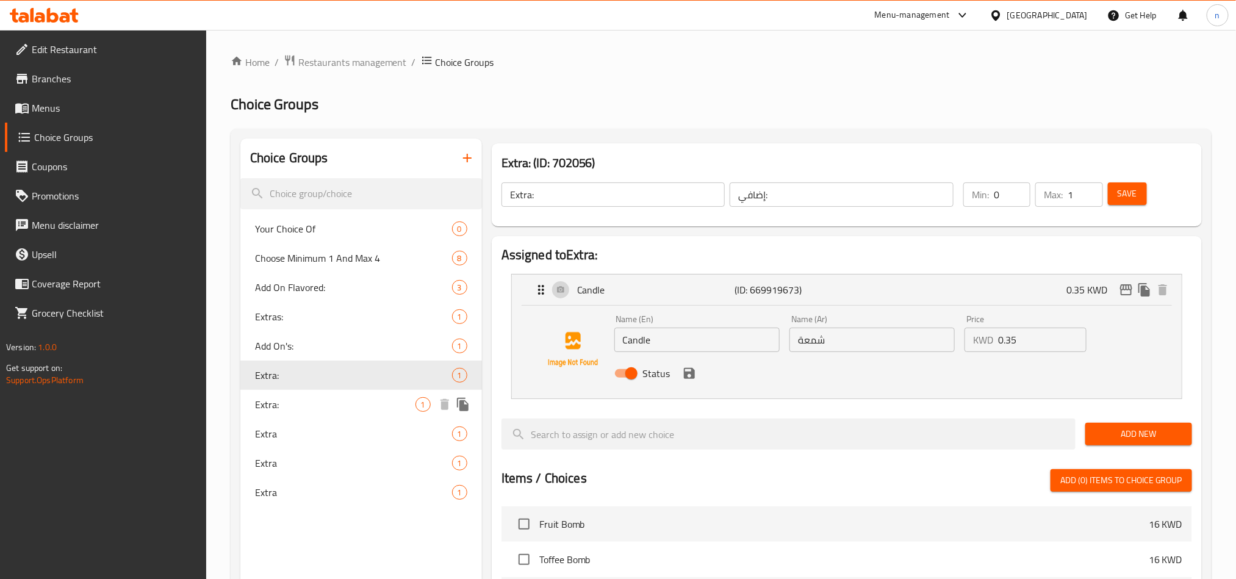
click at [352, 414] on div "Extra: 1" at bounding box center [361, 404] width 242 height 29
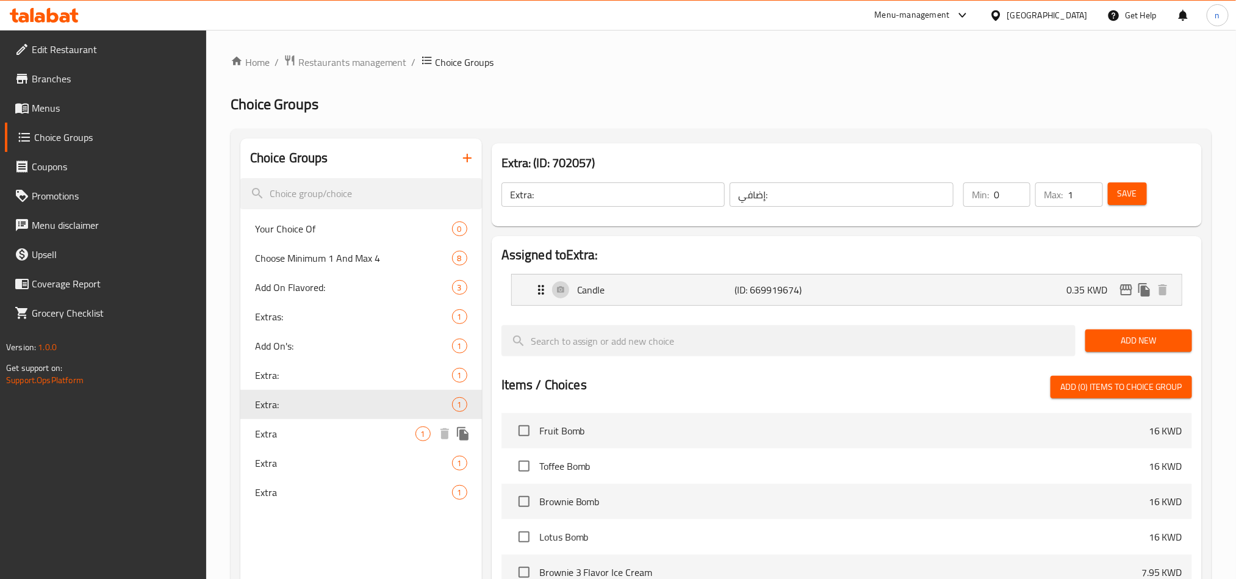
type input "اضافة:"
click at [661, 279] on div "Candle (ID: 669919674) 0.35 KWD" at bounding box center [850, 289] width 633 height 30
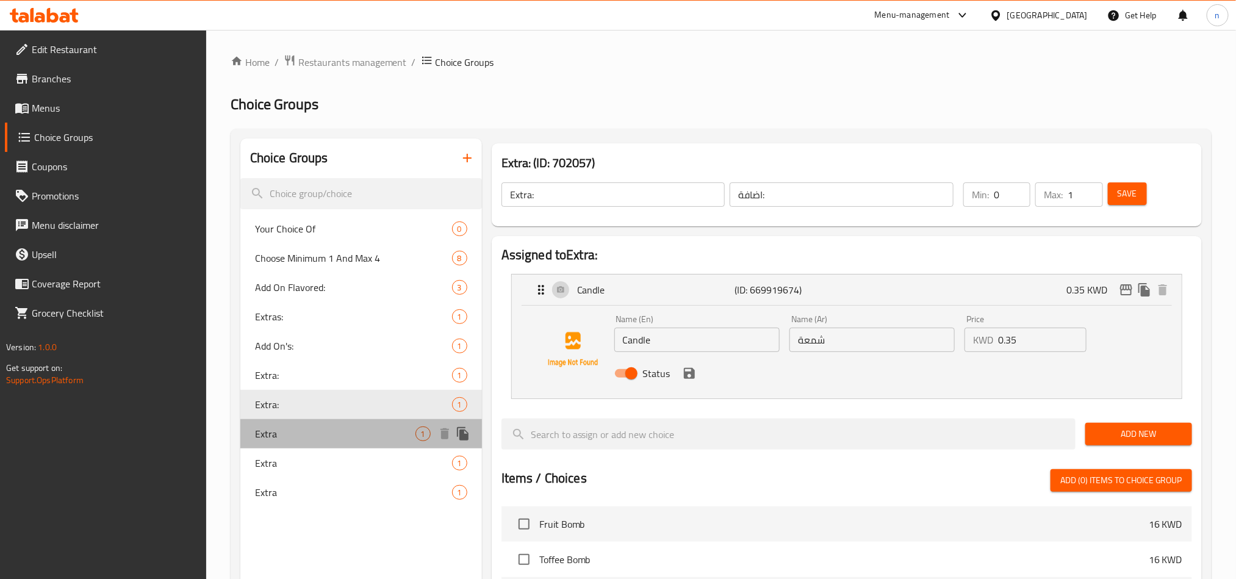
click at [293, 436] on span "Extra" at bounding box center [335, 433] width 160 height 15
type input "Extra"
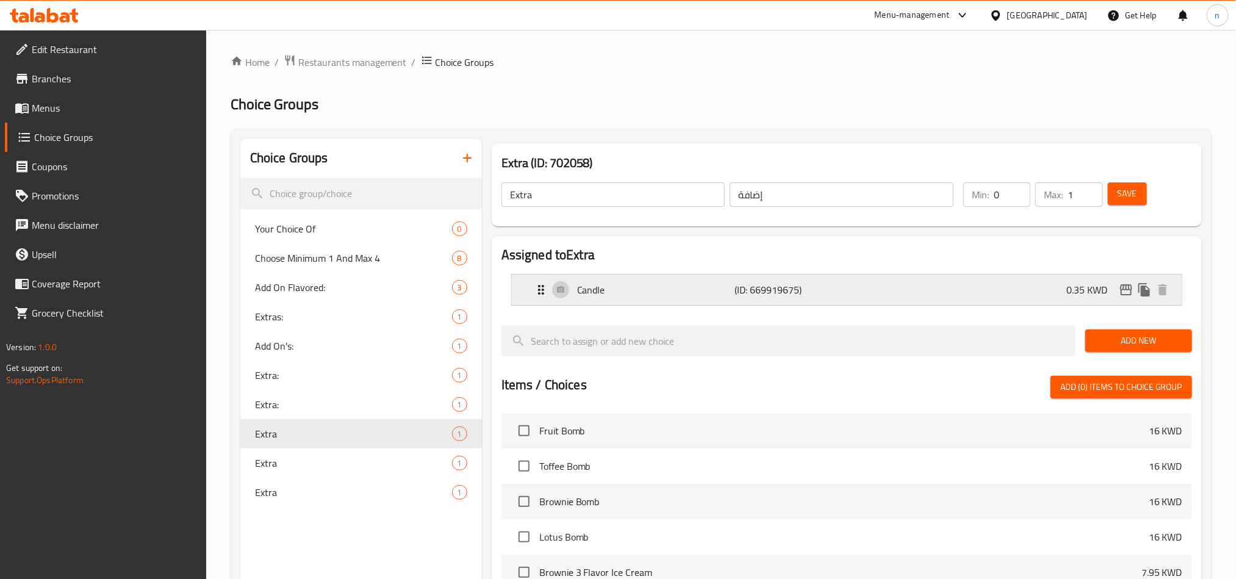
click at [634, 291] on p "Candle" at bounding box center [655, 289] width 157 height 15
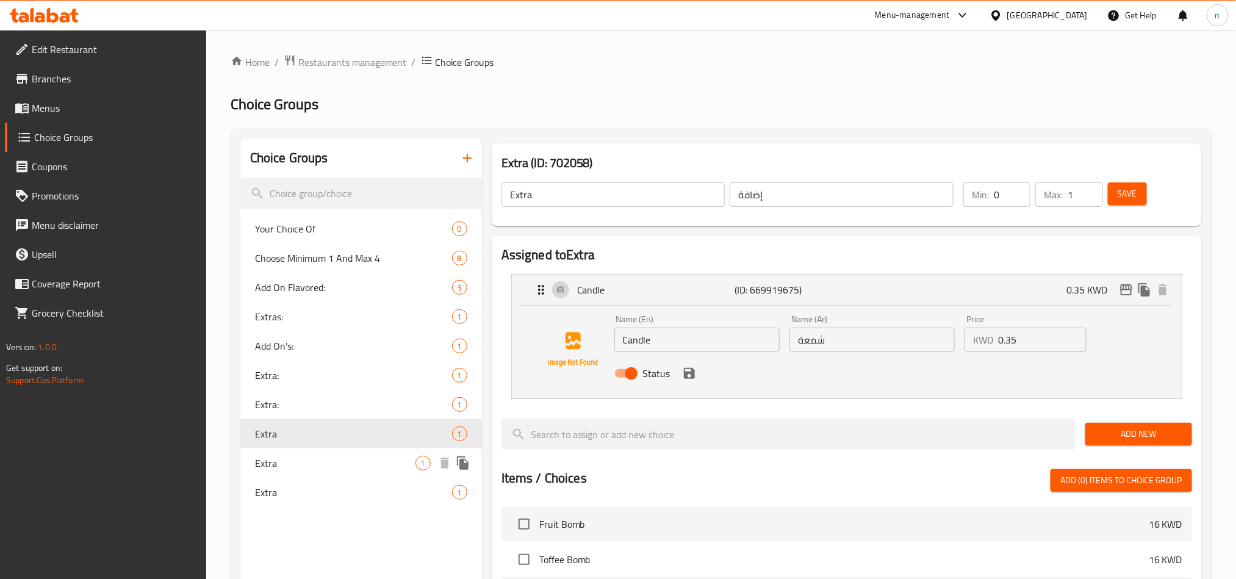
click at [326, 469] on span "Extra" at bounding box center [335, 463] width 160 height 15
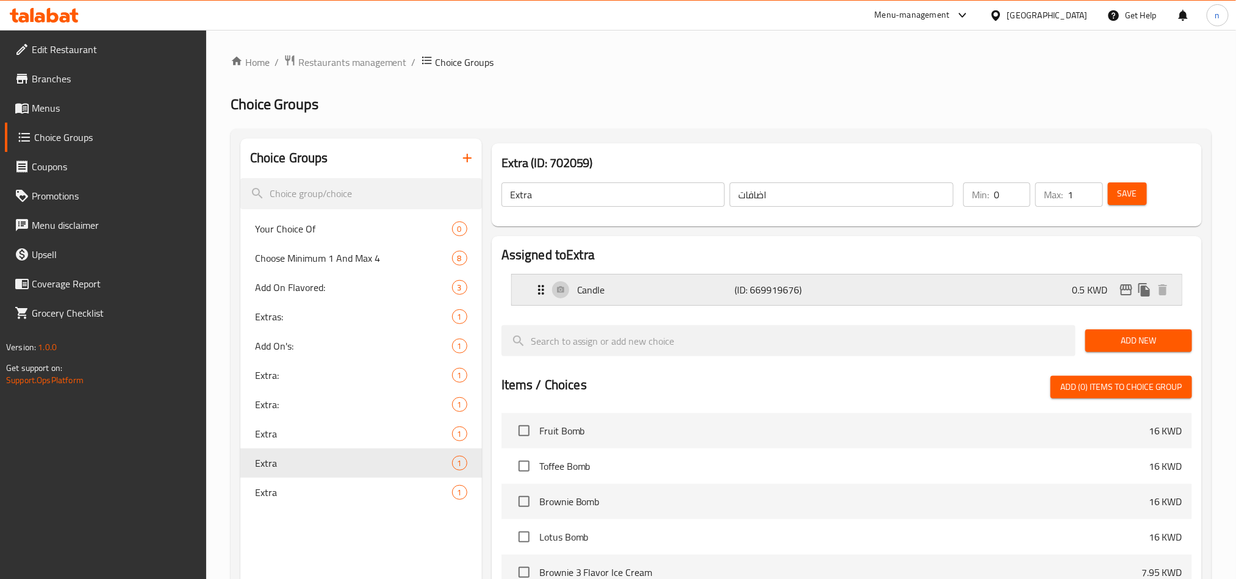
click at [690, 282] on p "Candle" at bounding box center [655, 289] width 157 height 15
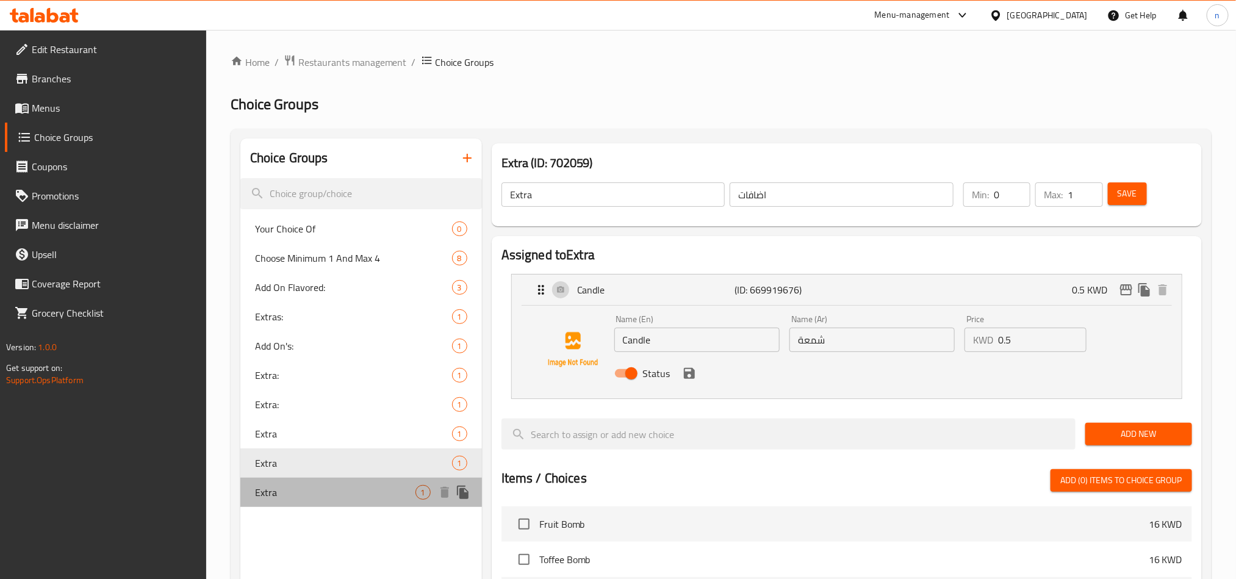
click at [293, 485] on span "Extra" at bounding box center [335, 492] width 160 height 15
type input "اضافية"
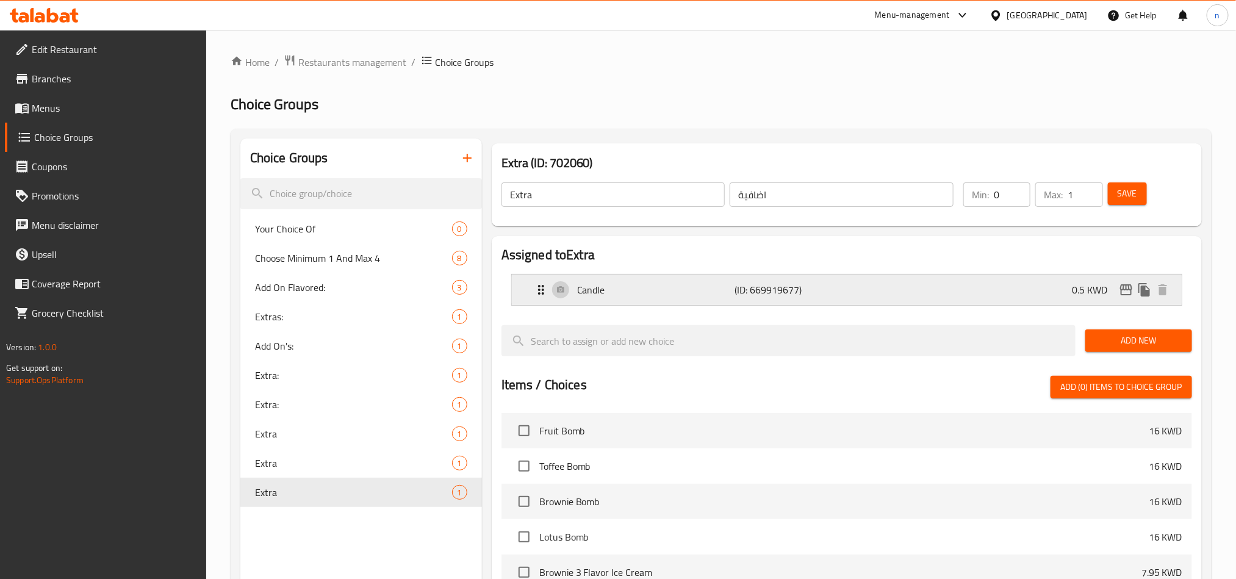
click at [672, 292] on p "Candle" at bounding box center [655, 289] width 157 height 15
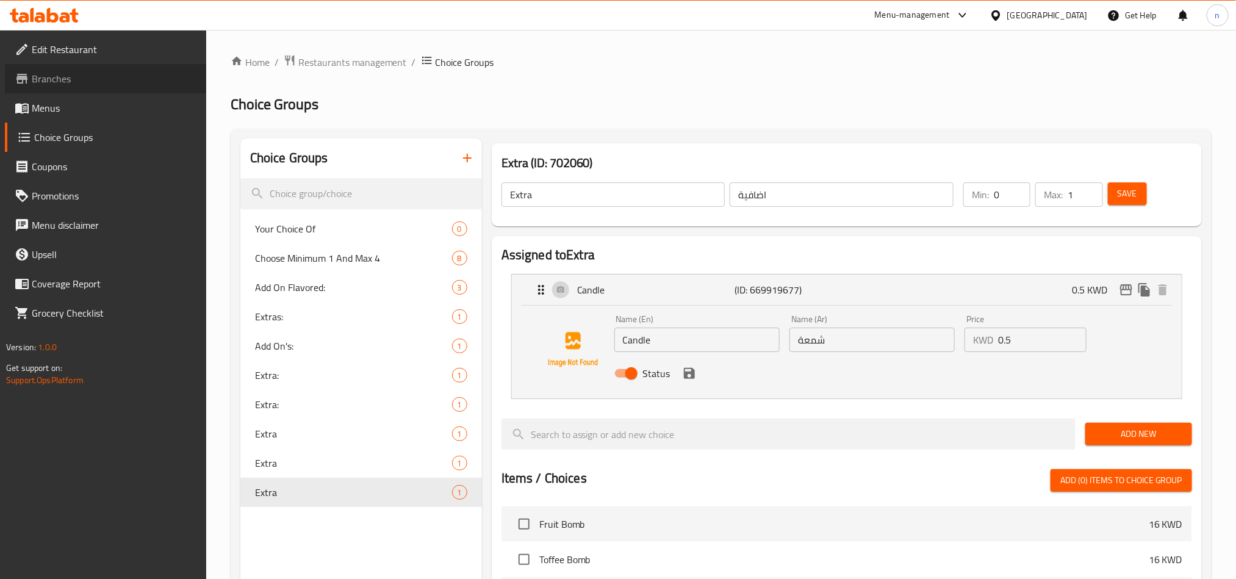
click at [34, 84] on span "Branches" at bounding box center [114, 78] width 165 height 15
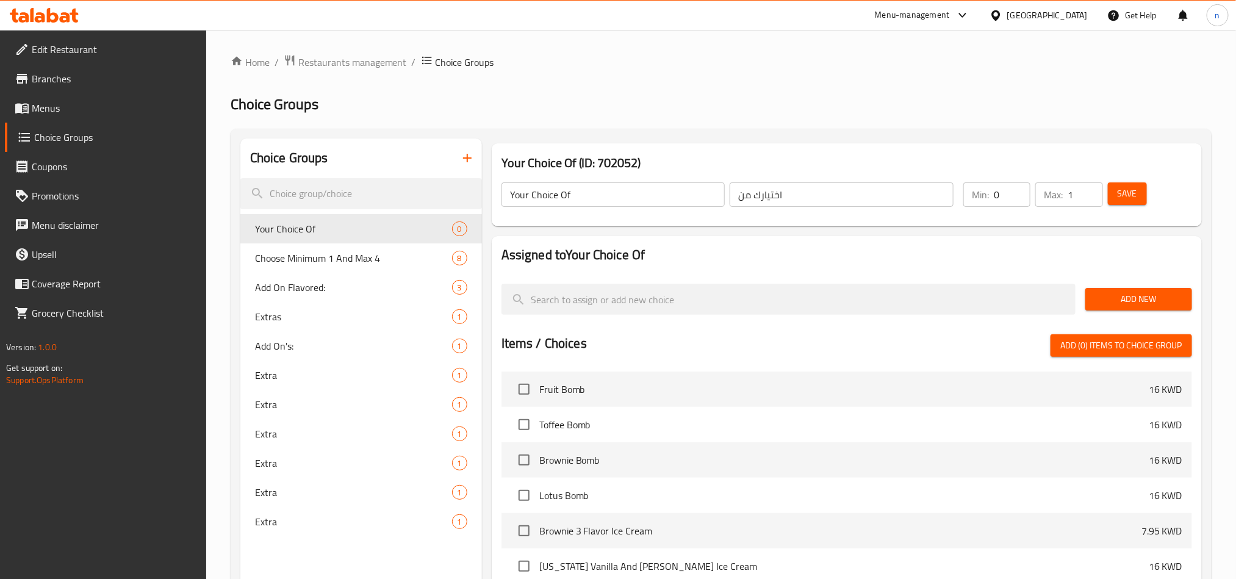
click at [68, 18] on icon at bounding box center [65, 17] width 10 height 10
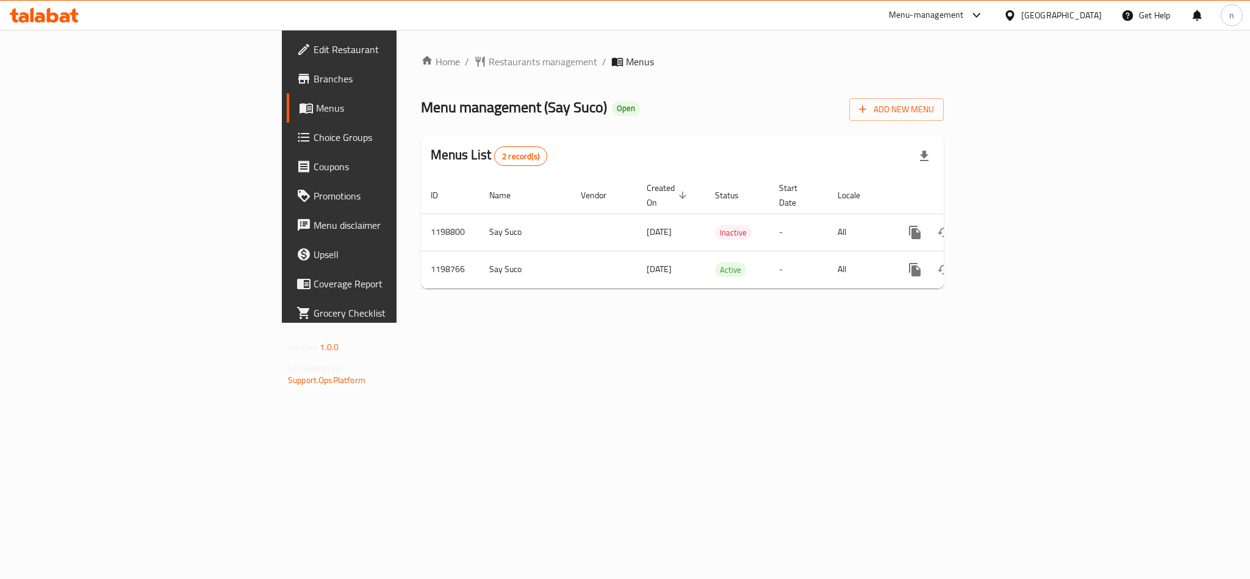
click at [314, 137] on span "Choice Groups" at bounding box center [397, 137] width 167 height 15
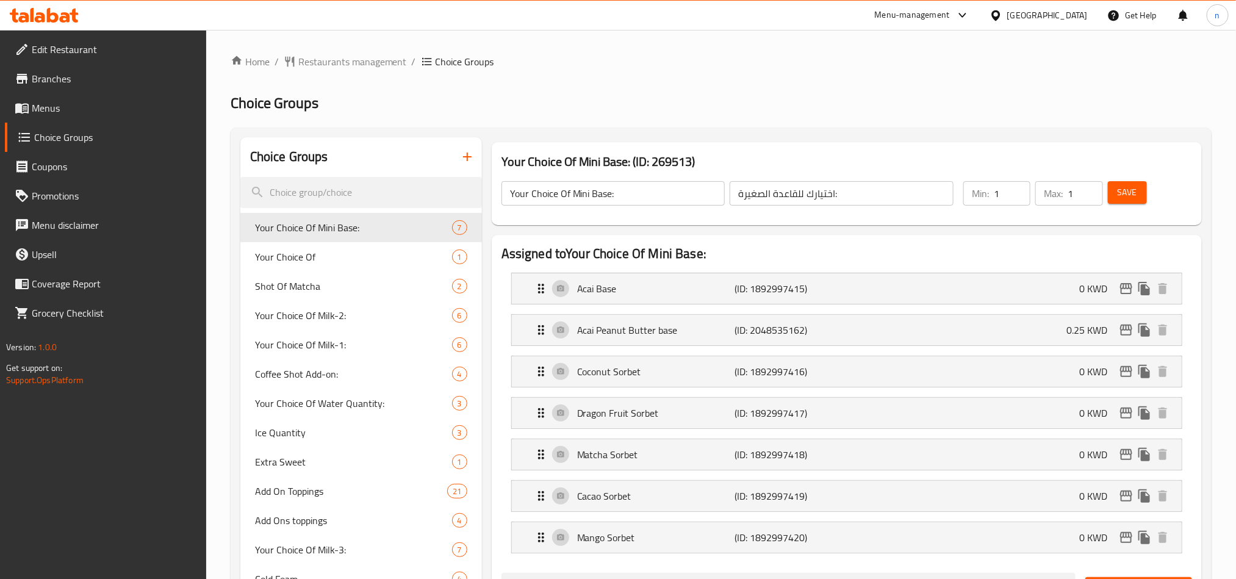
click at [308, 185] on div at bounding box center [618, 289] width 1236 height 579
drag, startPoint x: 308, startPoint y: 185, endPoint x: 299, endPoint y: 193, distance: 12.1
click at [299, 193] on input "search" at bounding box center [361, 192] width 242 height 31
paste input "Add On Toppings"
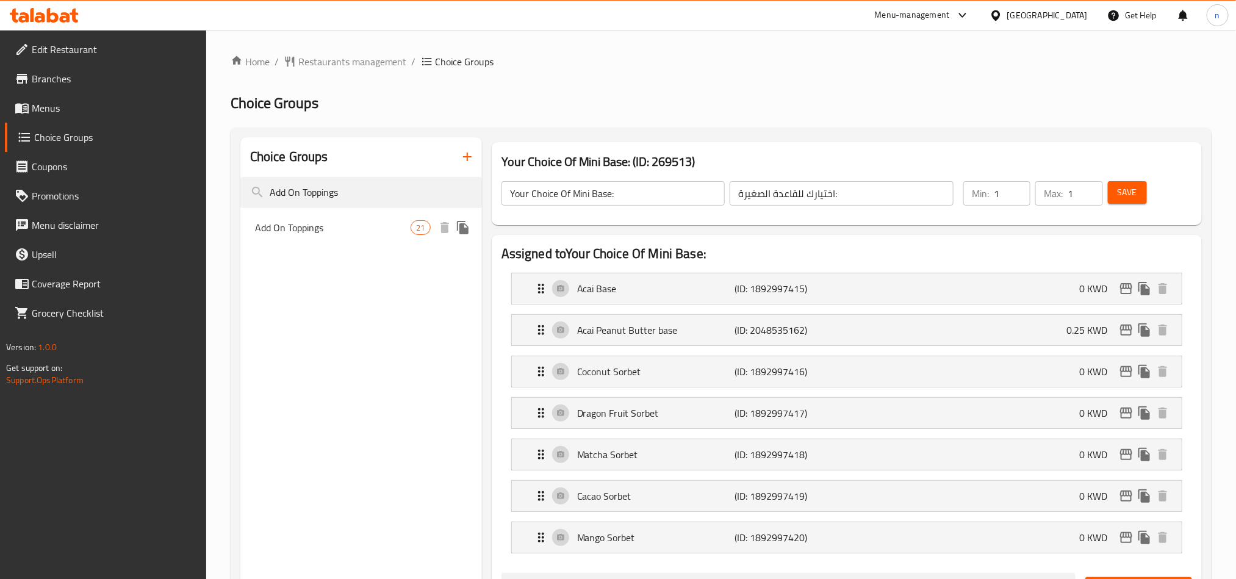
type input "Add On Toppings"
click at [293, 223] on span "Add On Toppings" at bounding box center [333, 227] width 156 height 15
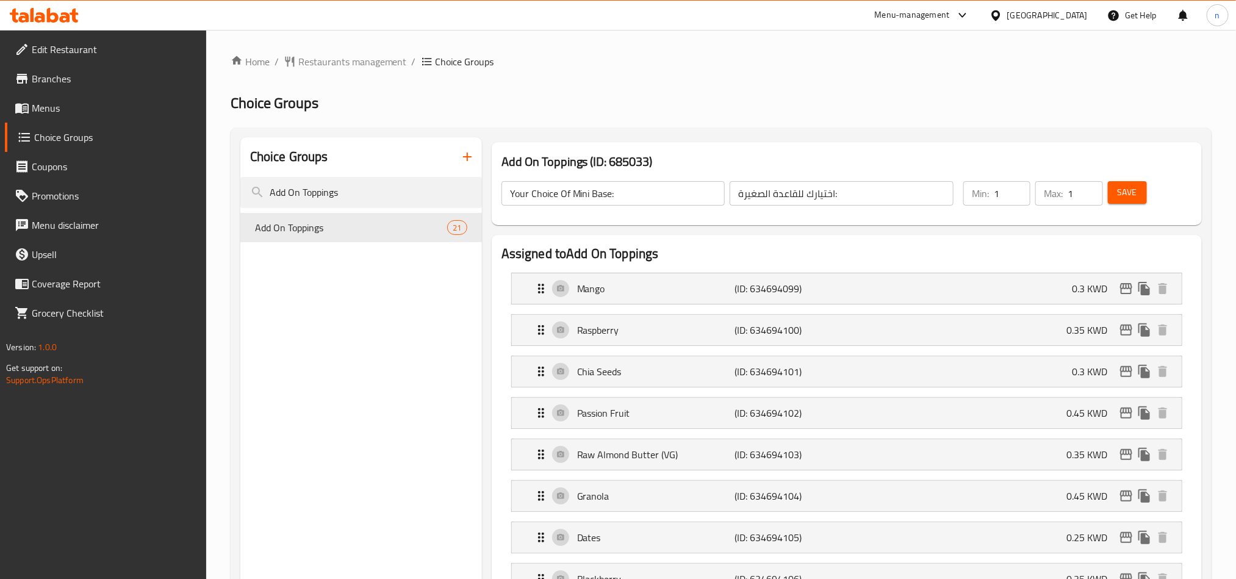
type input "Add On Toppings"
type input "إضافة على الطبقة"
type input "0"
type input "10"
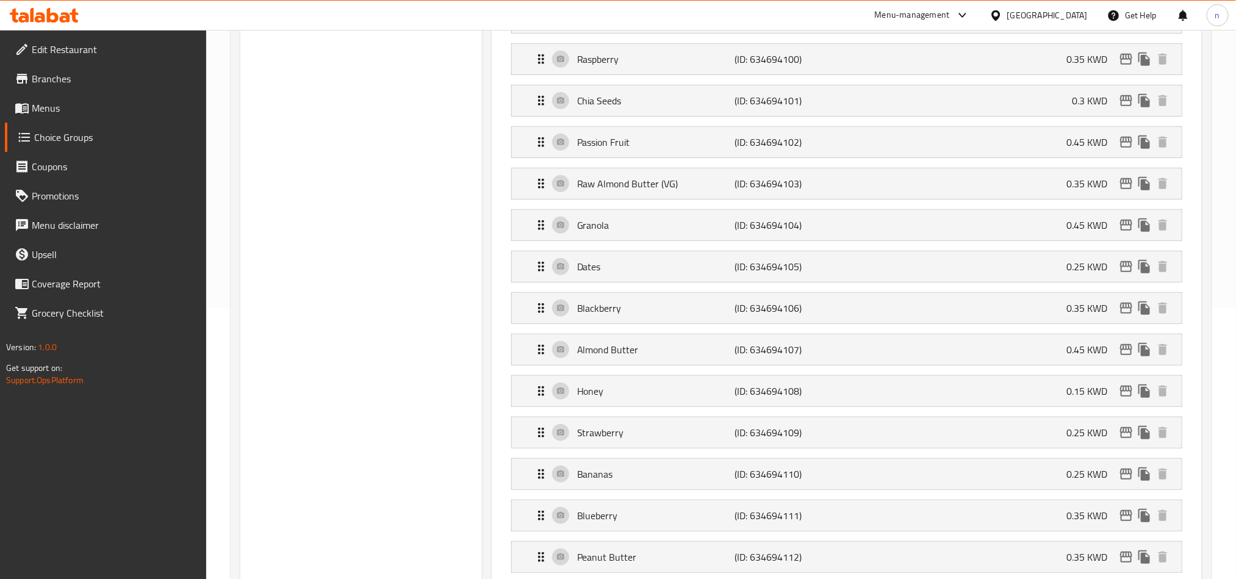
scroll to position [274, 0]
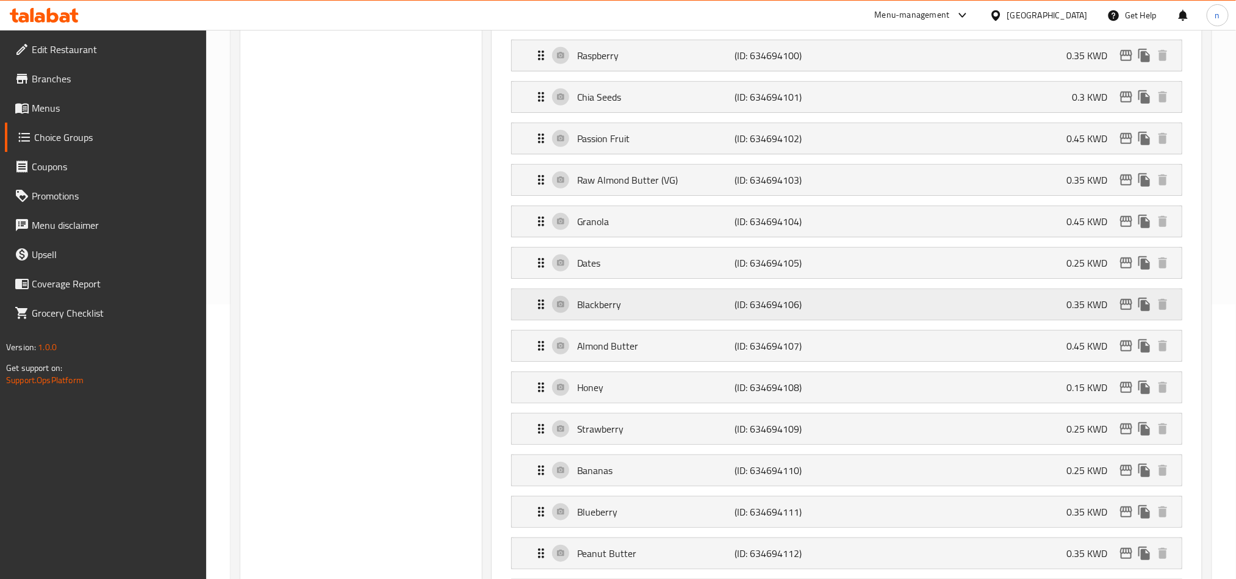
click at [604, 302] on p "Blackberry" at bounding box center [655, 304] width 157 height 15
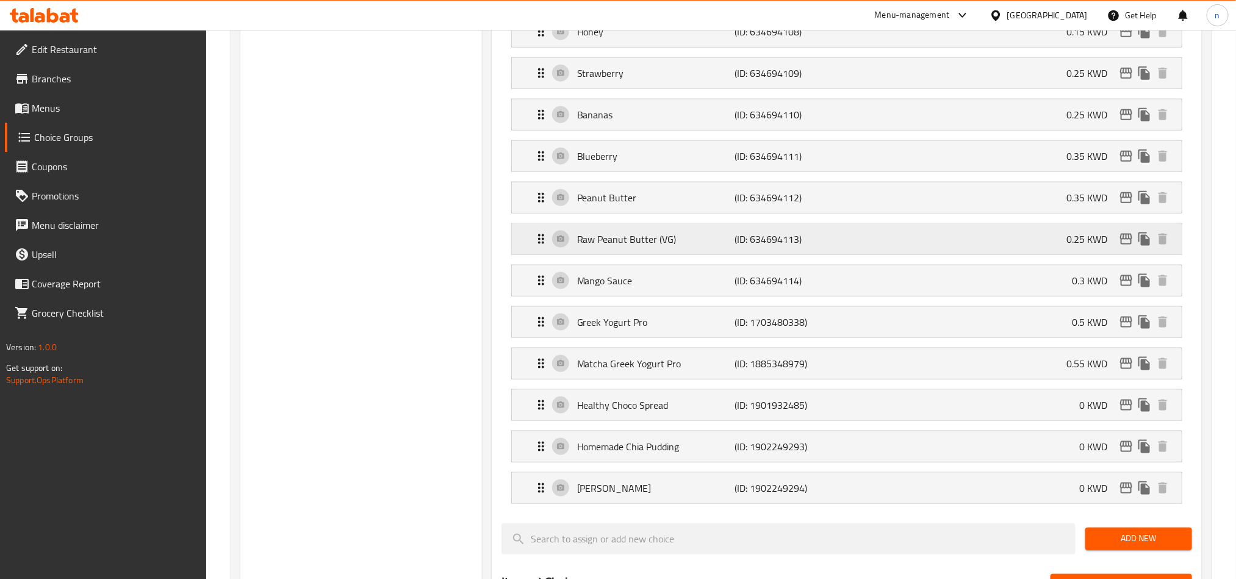
scroll to position [732, 0]
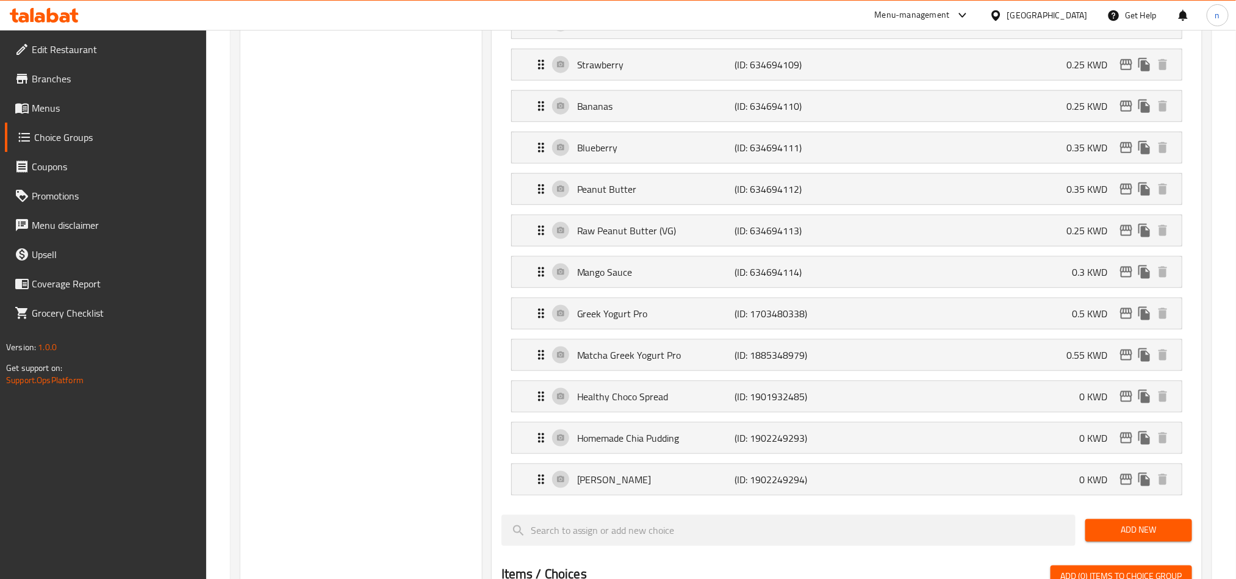
click at [73, 11] on icon at bounding box center [74, 16] width 9 height 14
